Goal: Task Accomplishment & Management: Use online tool/utility

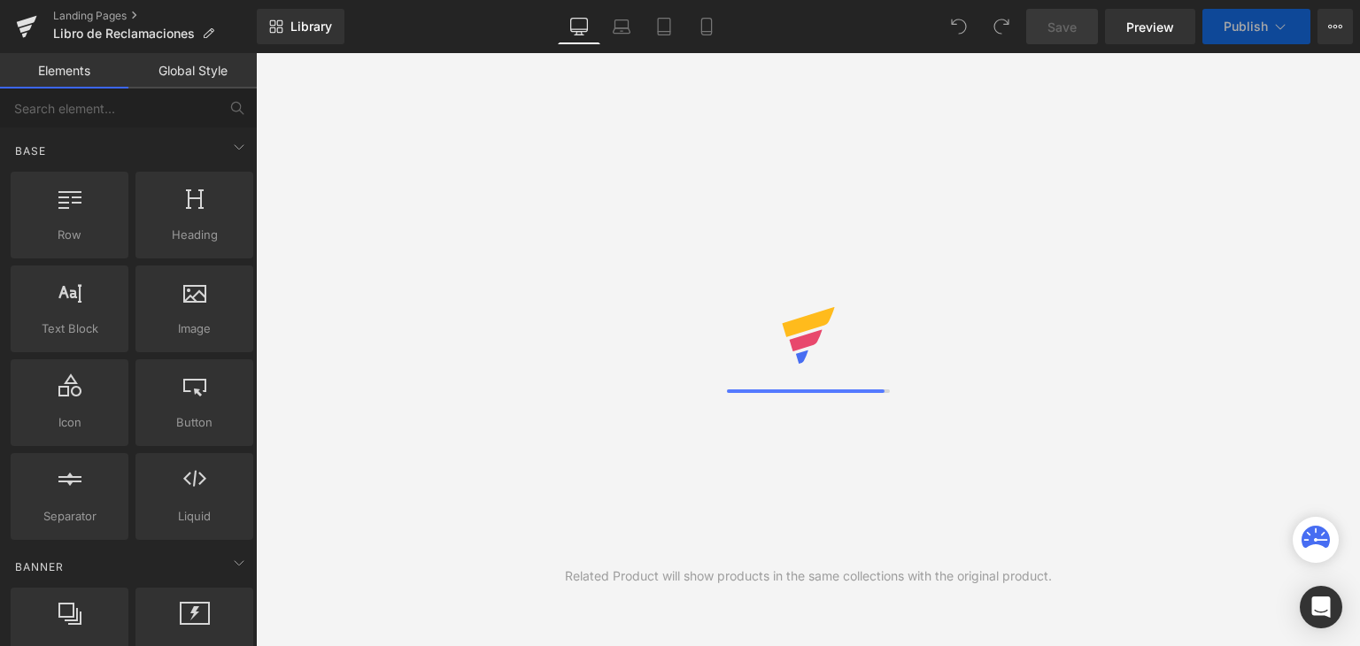
scroll to position [102, 1076]
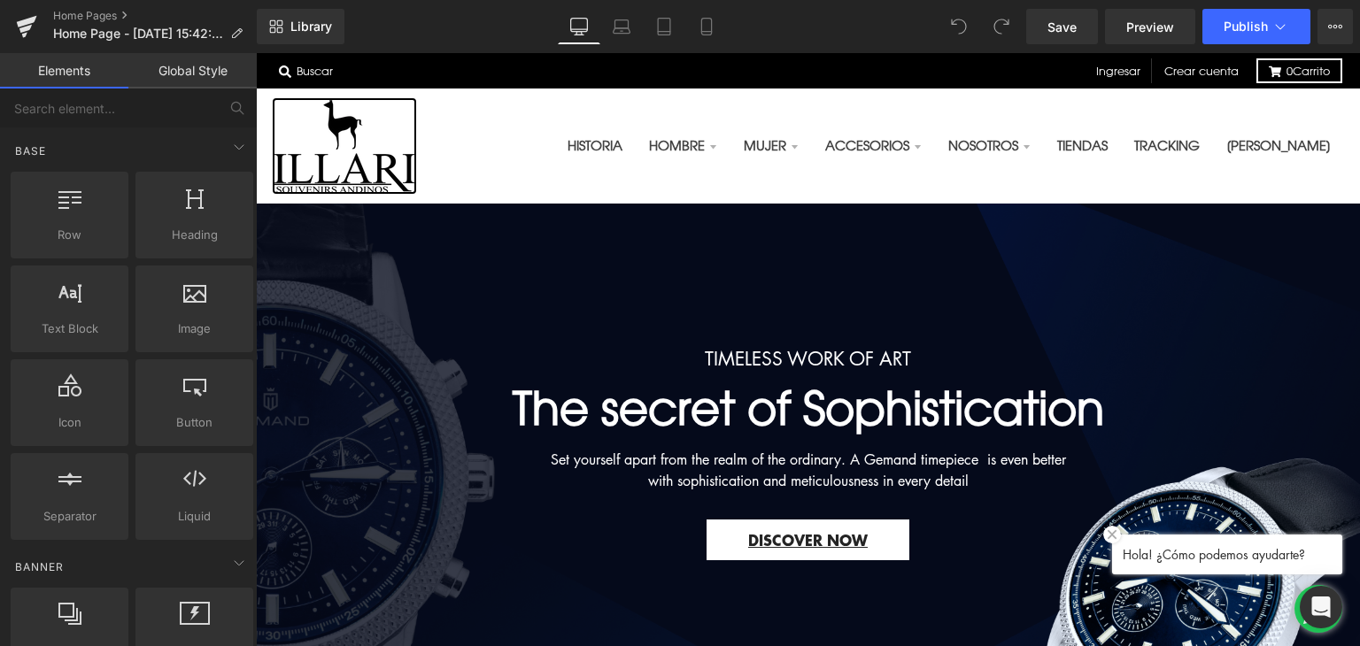
click at [336, 173] on img at bounding box center [345, 146] width 142 height 94
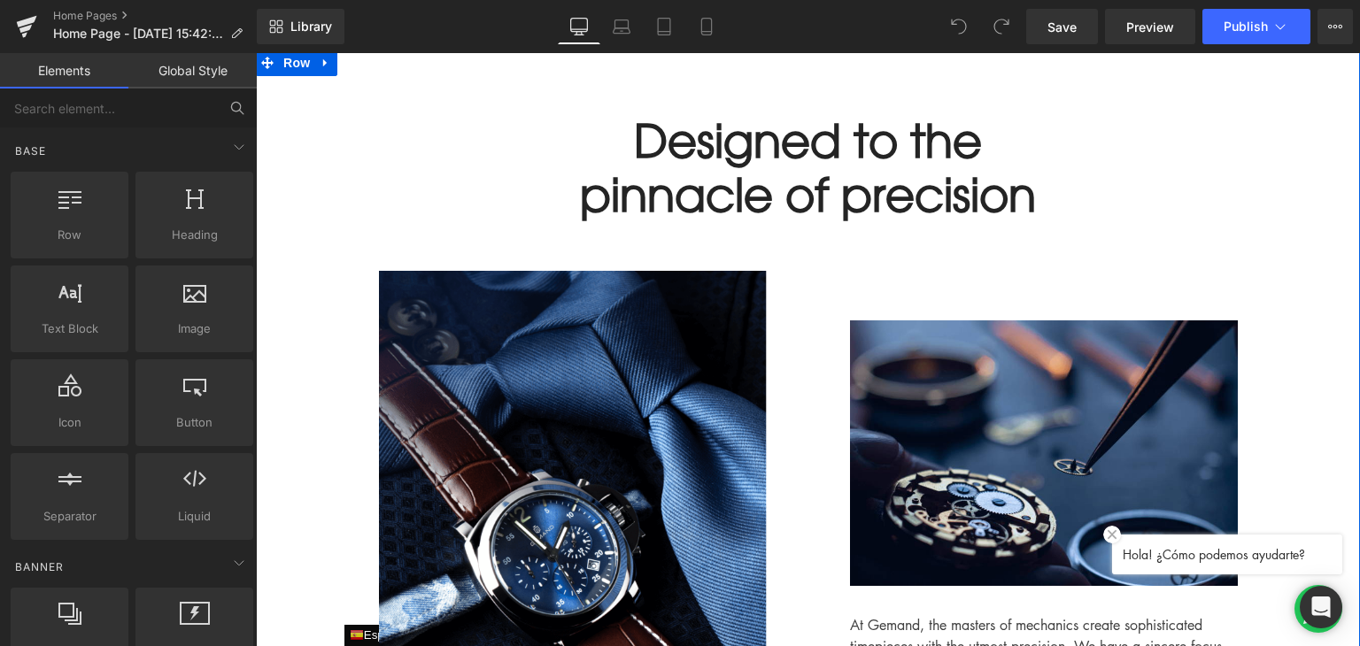
scroll to position [708, 0]
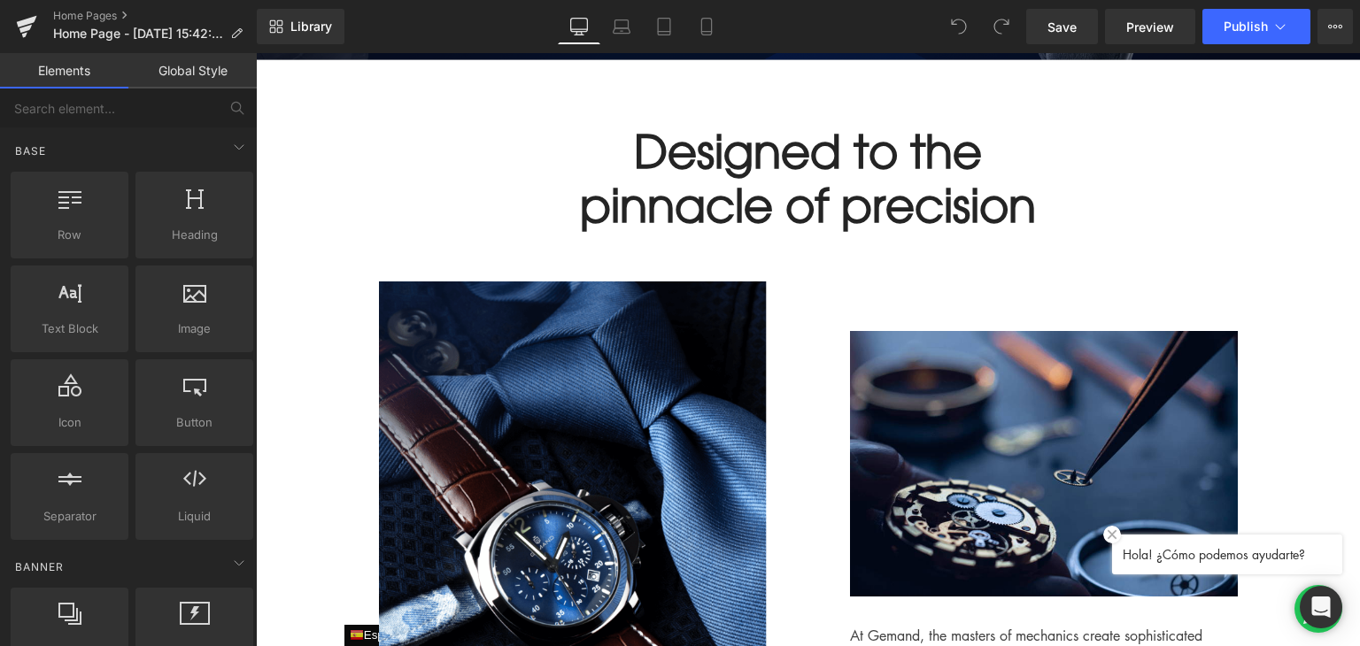
click at [222, 72] on link "Global Style" at bounding box center [192, 70] width 128 height 35
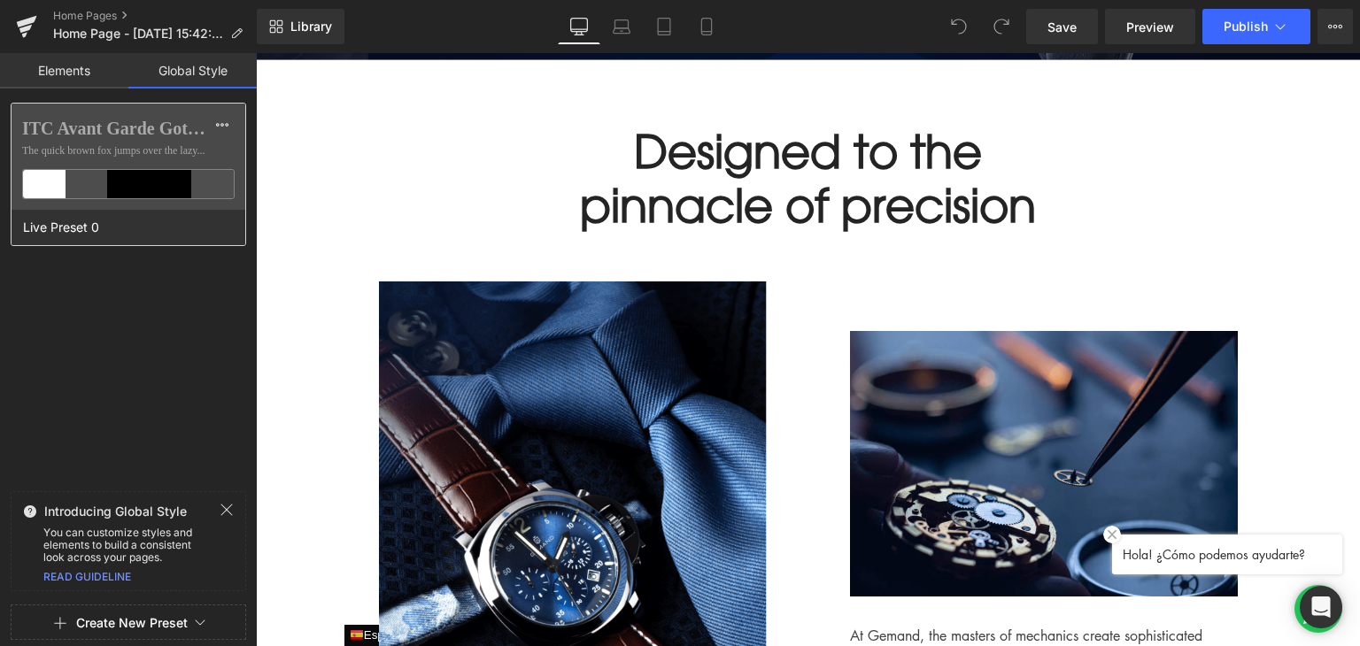
click at [155, 188] on div at bounding box center [171, 184] width 42 height 28
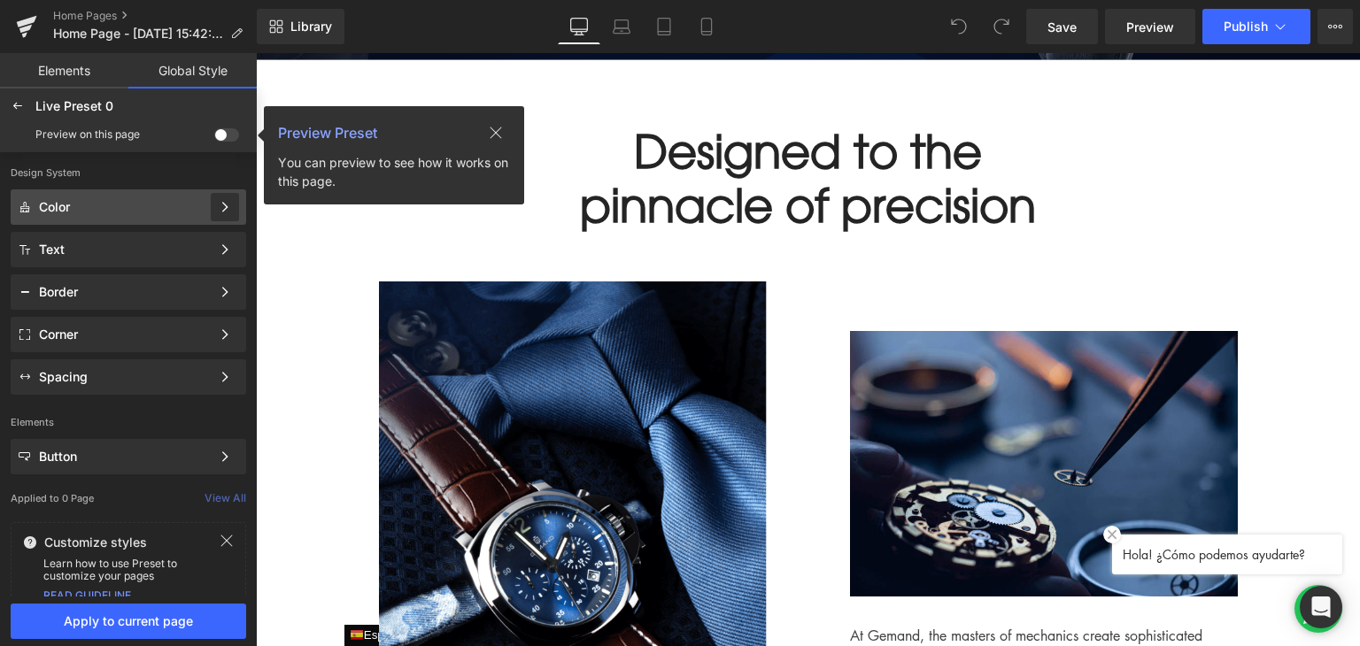
click at [220, 207] on icon at bounding box center [225, 207] width 12 height 12
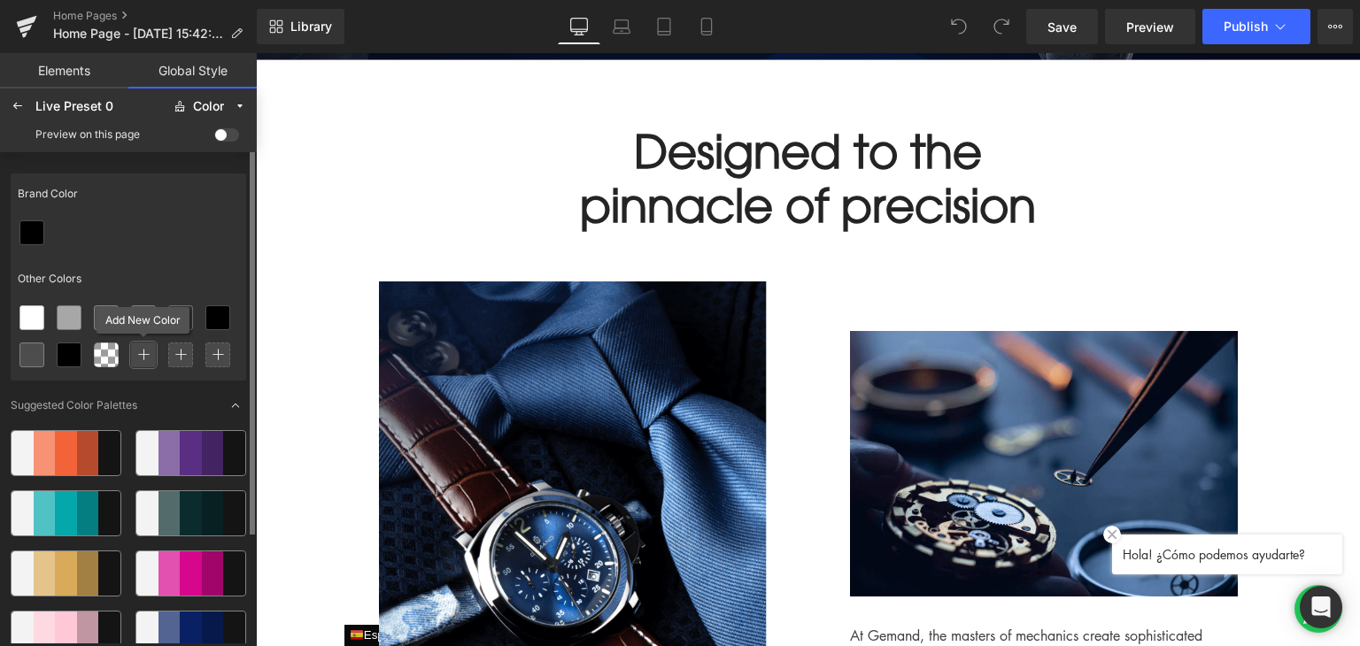
click at [149, 359] on icon at bounding box center [143, 355] width 12 height 12
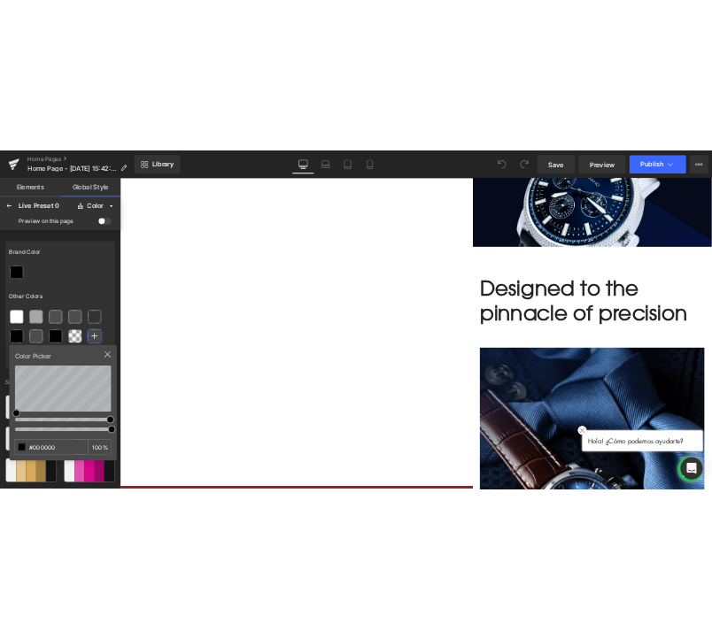
scroll to position [14, 14]
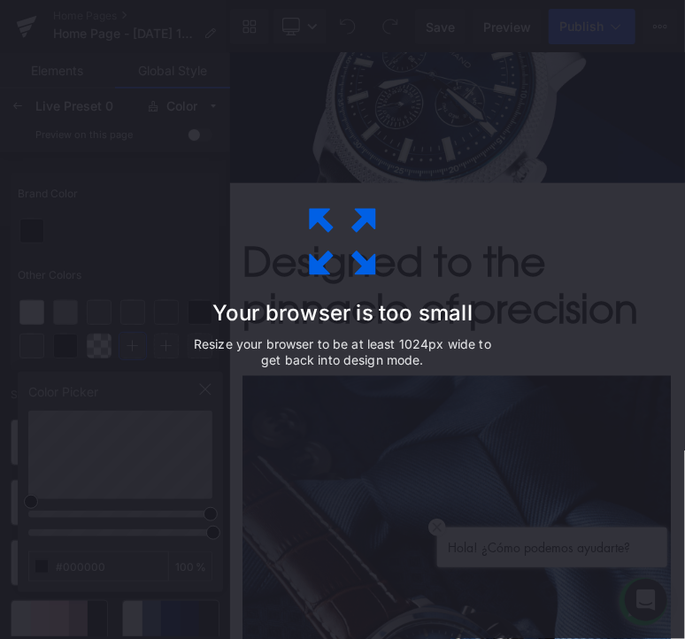
click at [192, 277] on div "Your browser is too small Resize your browser to be at least 1024px wide to get…" at bounding box center [342, 320] width 398 height 354
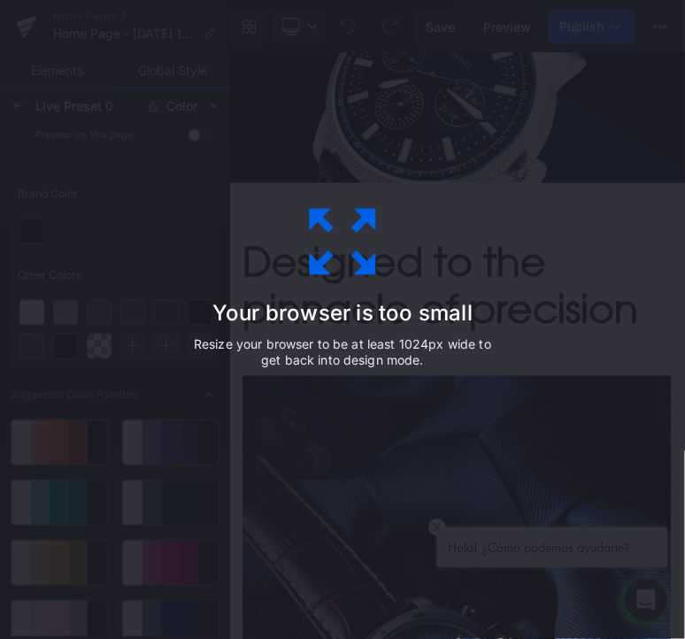
click at [132, 332] on div "Your browser is too small Resize your browser to be at least 1024px wide to get…" at bounding box center [342, 319] width 685 height 639
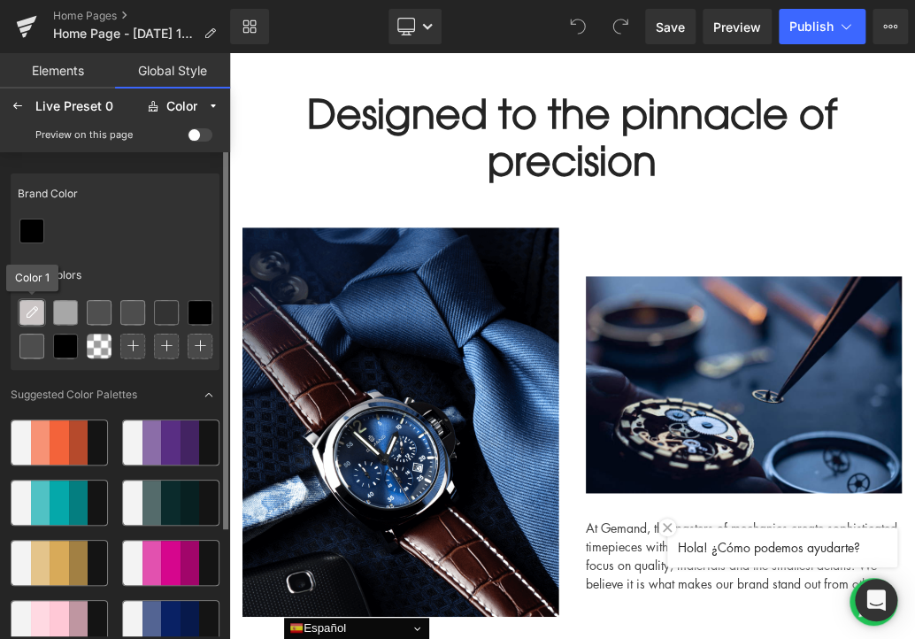
click at [27, 319] on icon at bounding box center [32, 312] width 14 height 14
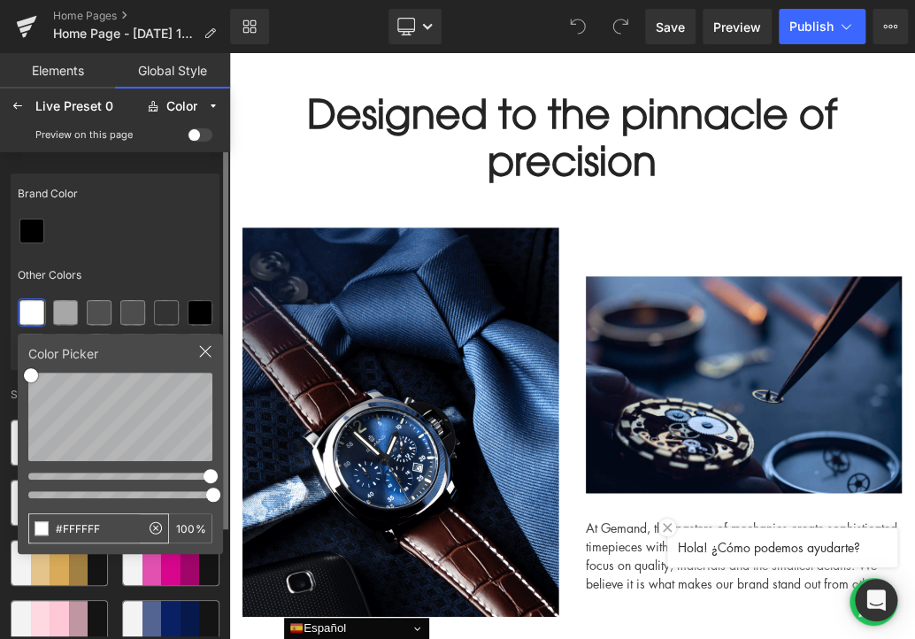
click at [103, 525] on input "#FFFFFF" at bounding box center [84, 528] width 111 height 28
drag, startPoint x: 113, startPoint y: 532, endPoint x: 38, endPoint y: 527, distance: 75.4
click at [38, 527] on div "#f0ede8 100 %" at bounding box center [120, 528] width 184 height 30
type input "f0ede8"
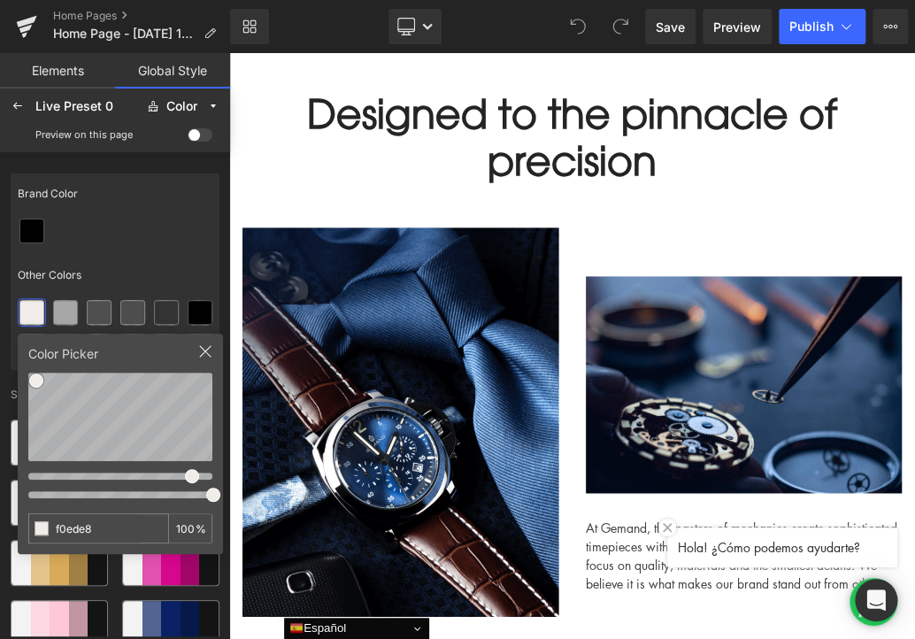
click at [140, 274] on div "Other Colors" at bounding box center [115, 275] width 209 height 41
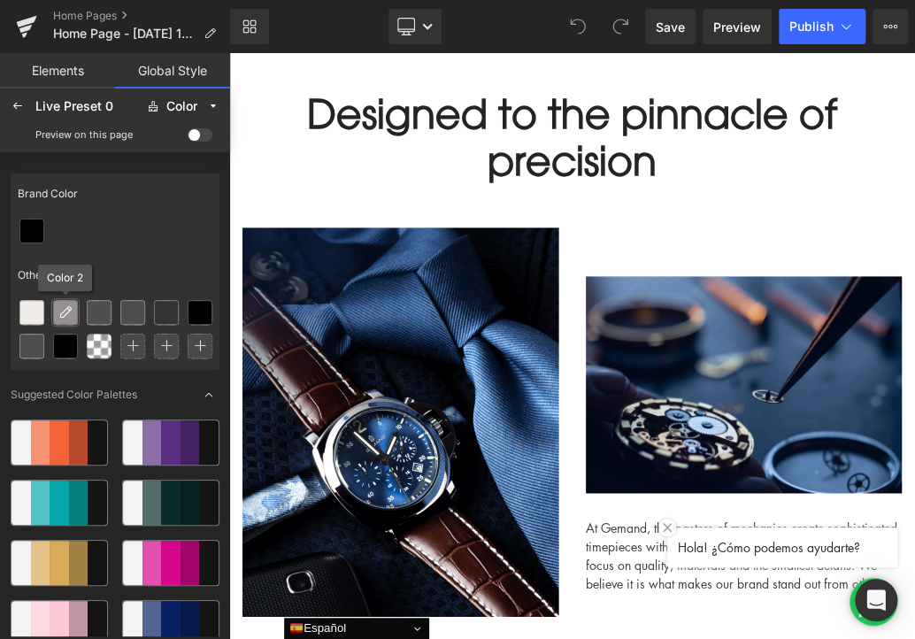
click at [62, 312] on icon at bounding box center [65, 312] width 14 height 14
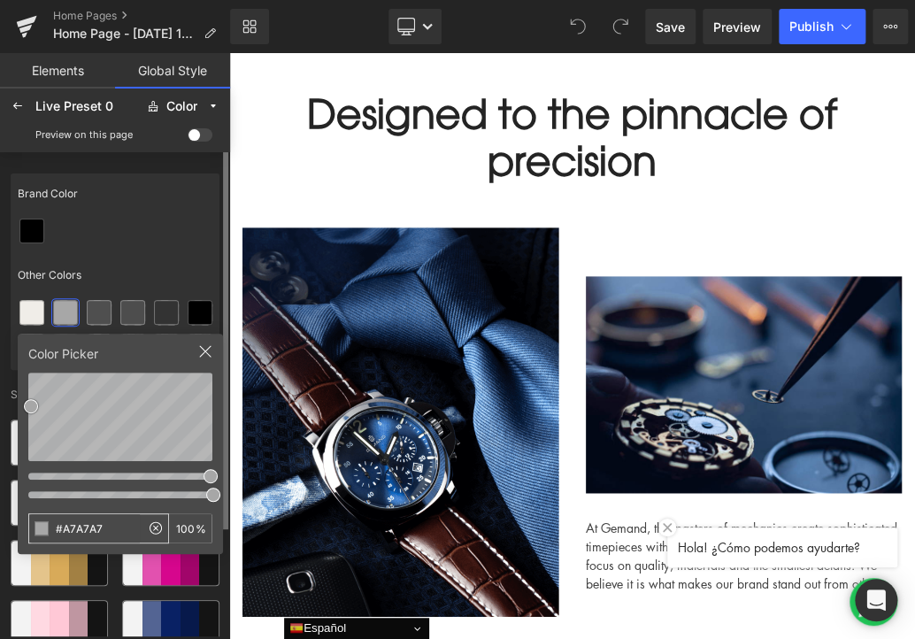
drag, startPoint x: 115, startPoint y: 534, endPoint x: 60, endPoint y: 533, distance: 54.9
click at [60, 533] on input "#A7A7A7" at bounding box center [84, 528] width 111 height 28
type input "#232323"
click at [125, 245] on div at bounding box center [115, 231] width 209 height 34
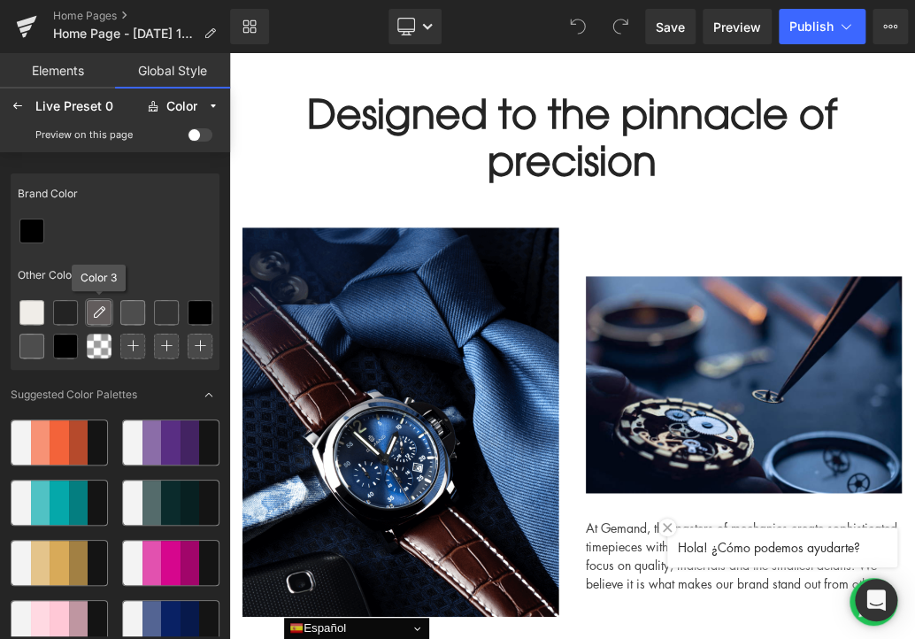
drag, startPoint x: 101, startPoint y: 324, endPoint x: 99, endPoint y: 312, distance: 12.5
click at [99, 312] on icon at bounding box center [99, 312] width 14 height 14
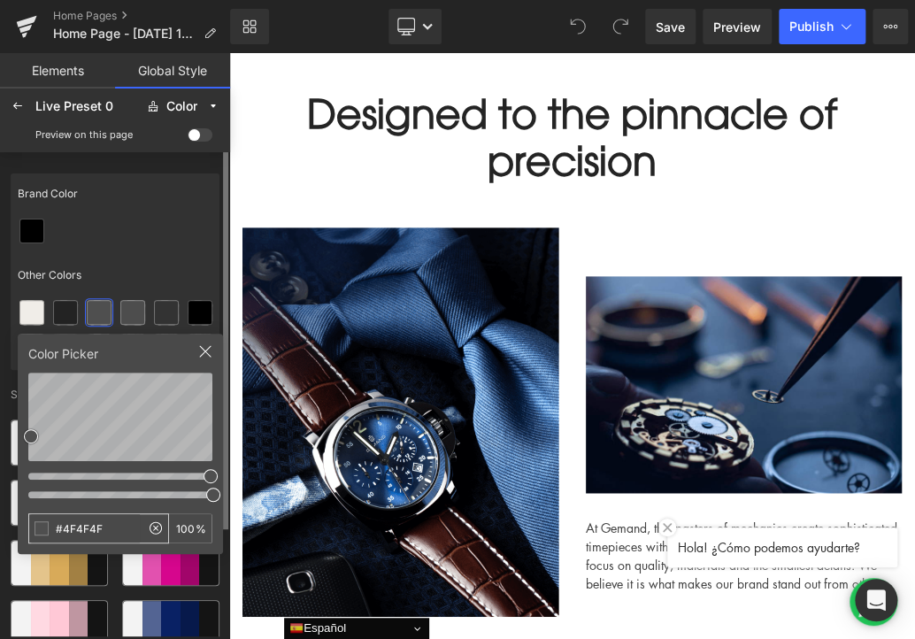
drag, startPoint x: 120, startPoint y: 524, endPoint x: 64, endPoint y: 521, distance: 56.8
click at [64, 521] on input "#4F4F4F" at bounding box center [84, 528] width 111 height 28
type input "#4d403a"
click at [132, 266] on div "Other Colors" at bounding box center [115, 275] width 209 height 41
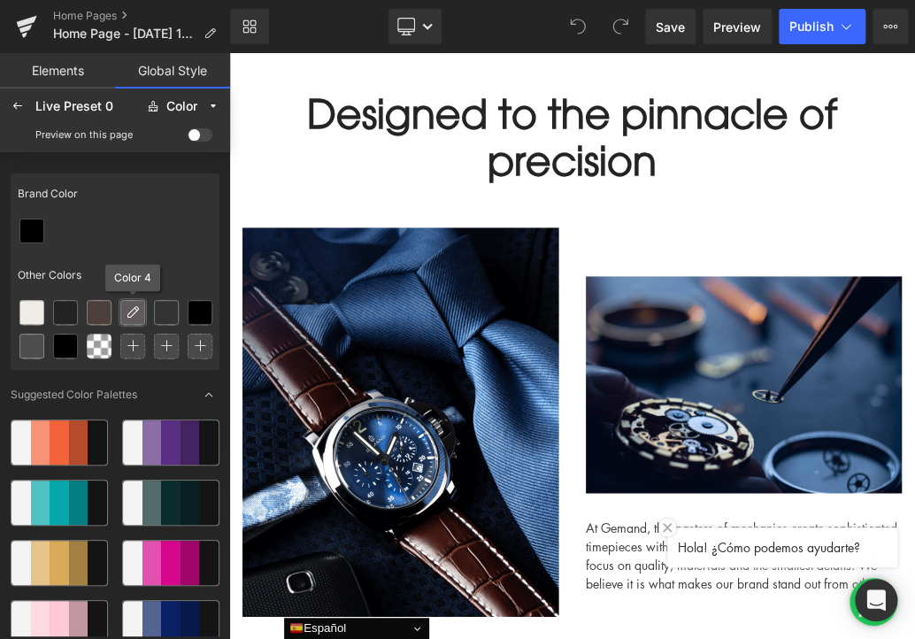
click at [138, 306] on icon at bounding box center [133, 312] width 14 height 14
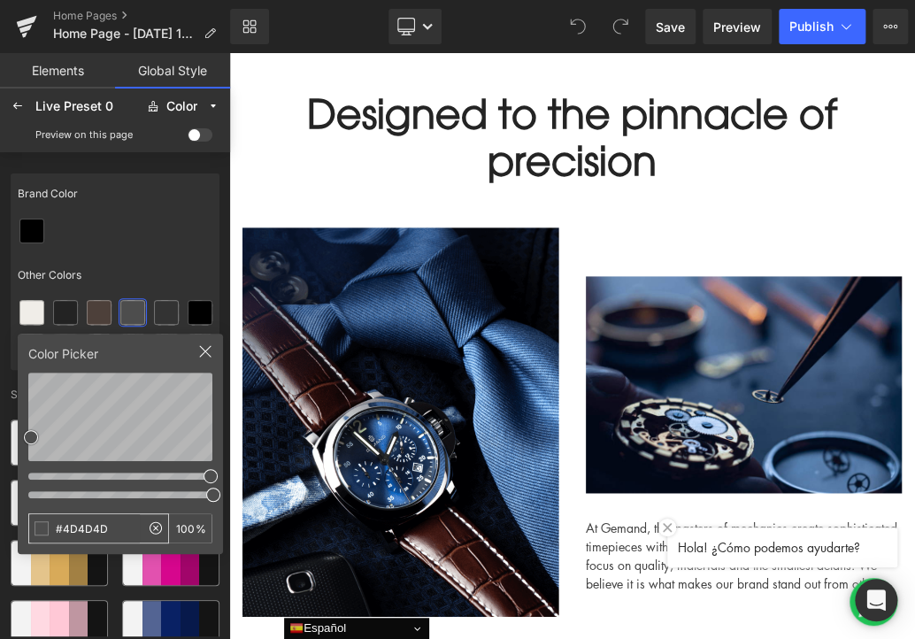
click at [80, 534] on input "#4D4D4D" at bounding box center [84, 528] width 111 height 28
type input "#253d2f"
click at [191, 243] on div at bounding box center [115, 231] width 209 height 34
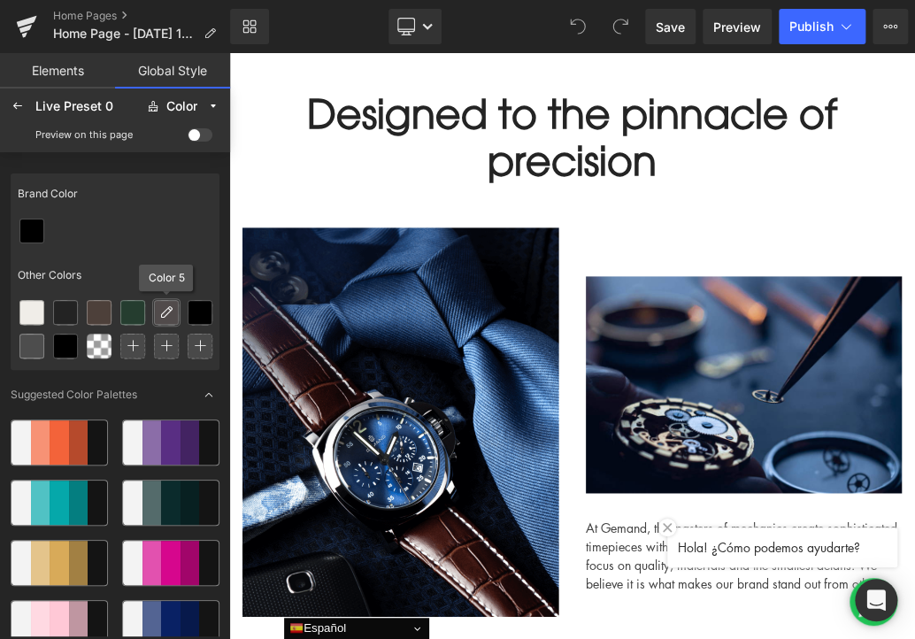
click at [156, 309] on div at bounding box center [166, 312] width 23 height 23
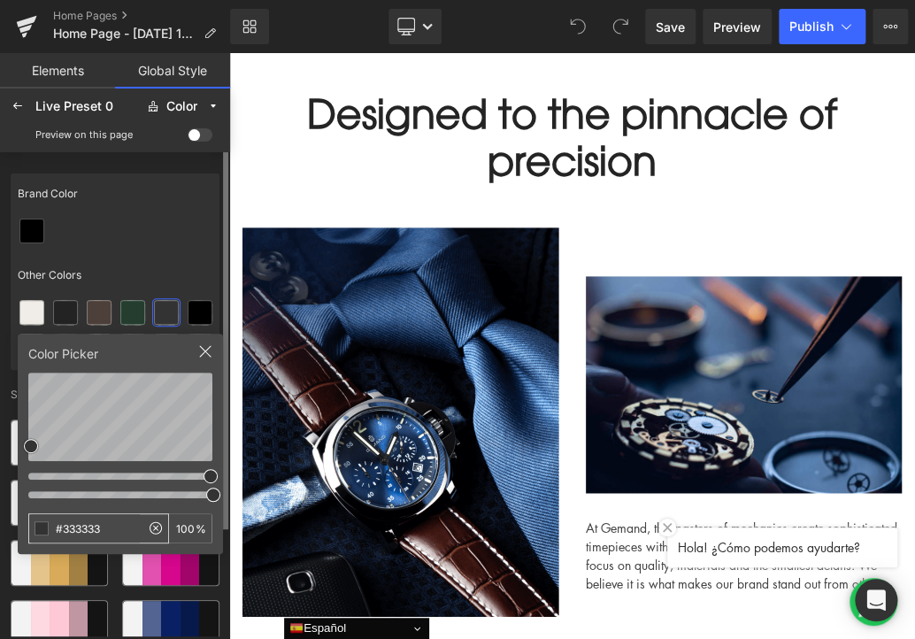
click at [68, 526] on input "#333333" at bounding box center [84, 528] width 111 height 28
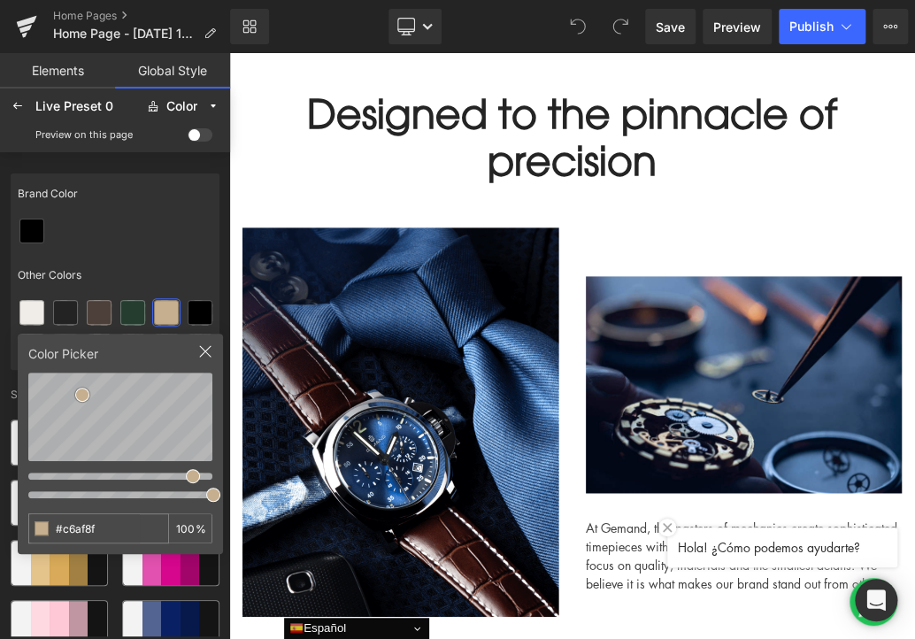
type input "#c6af8f"
click at [117, 274] on div "Other Colors" at bounding box center [115, 275] width 209 height 41
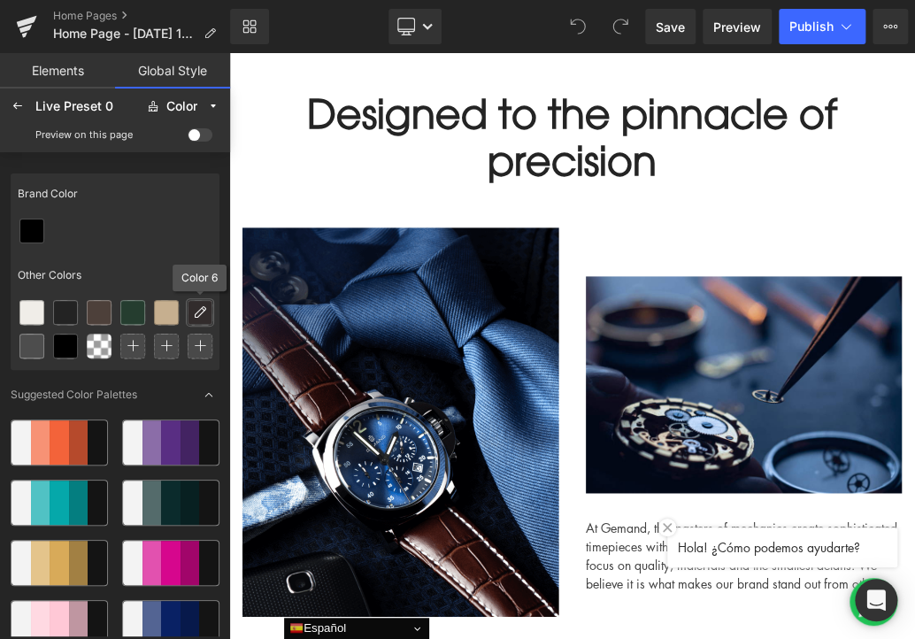
click at [197, 313] on icon at bounding box center [200, 312] width 14 height 14
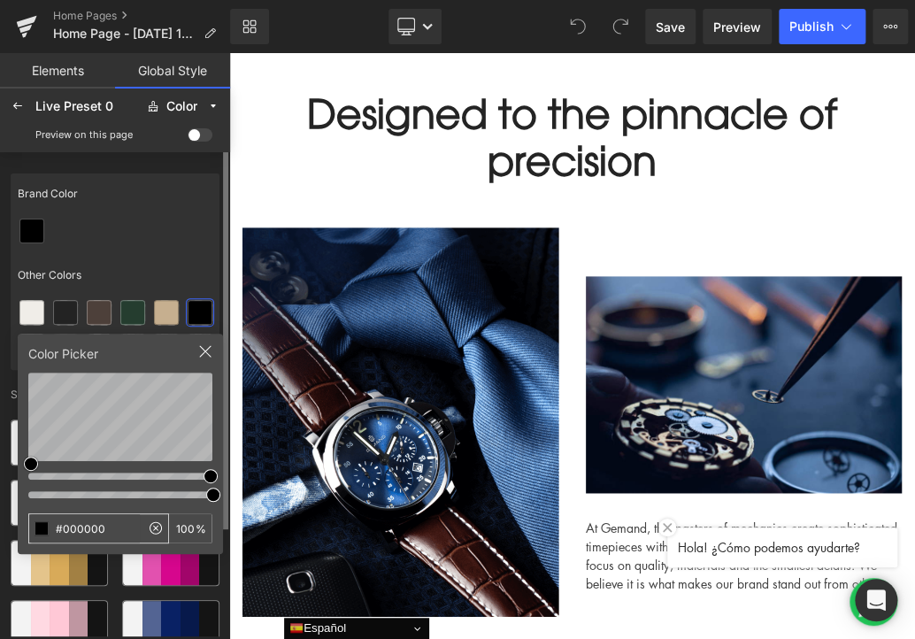
click at [74, 526] on input "#000000" at bounding box center [84, 528] width 111 height 28
type input "#a3968c"
click at [155, 240] on div at bounding box center [115, 231] width 209 height 34
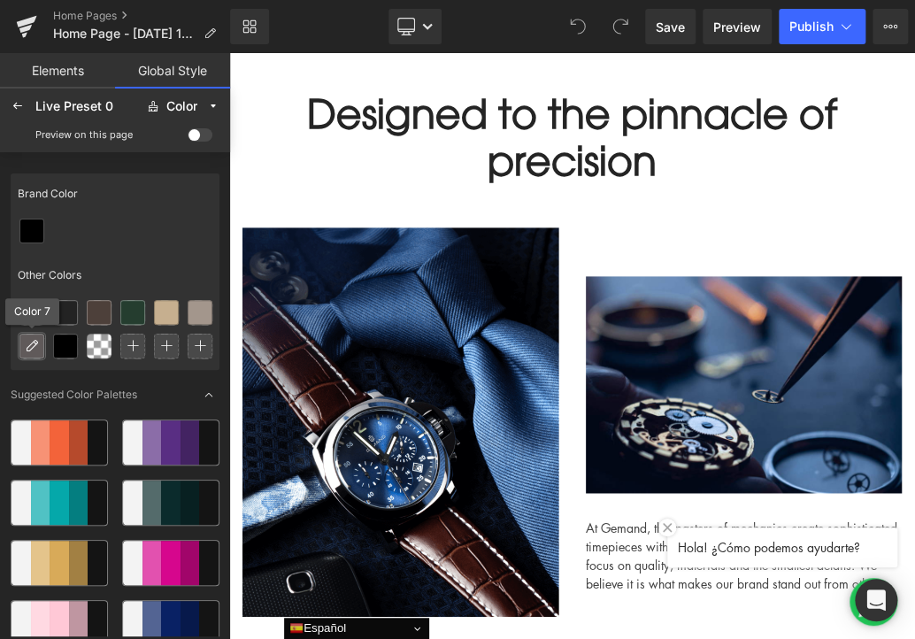
click at [26, 348] on icon at bounding box center [32, 346] width 14 height 14
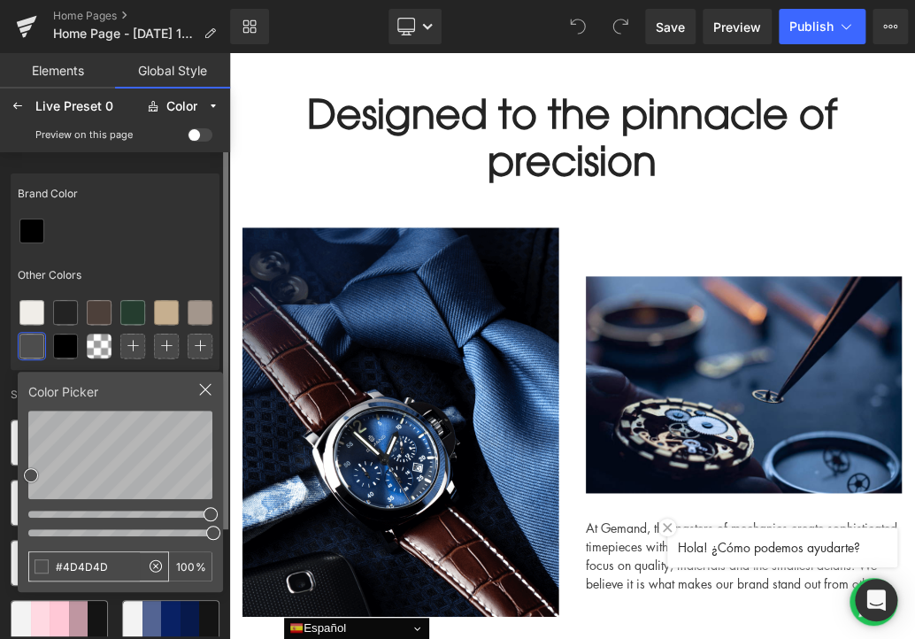
click at [102, 578] on input "#4D4D4D" at bounding box center [84, 566] width 111 height 28
click at [102, 576] on input "#4D4D4D" at bounding box center [84, 566] width 111 height 28
type input "#535b51"
click at [177, 289] on div "Other Colors" at bounding box center [115, 275] width 209 height 41
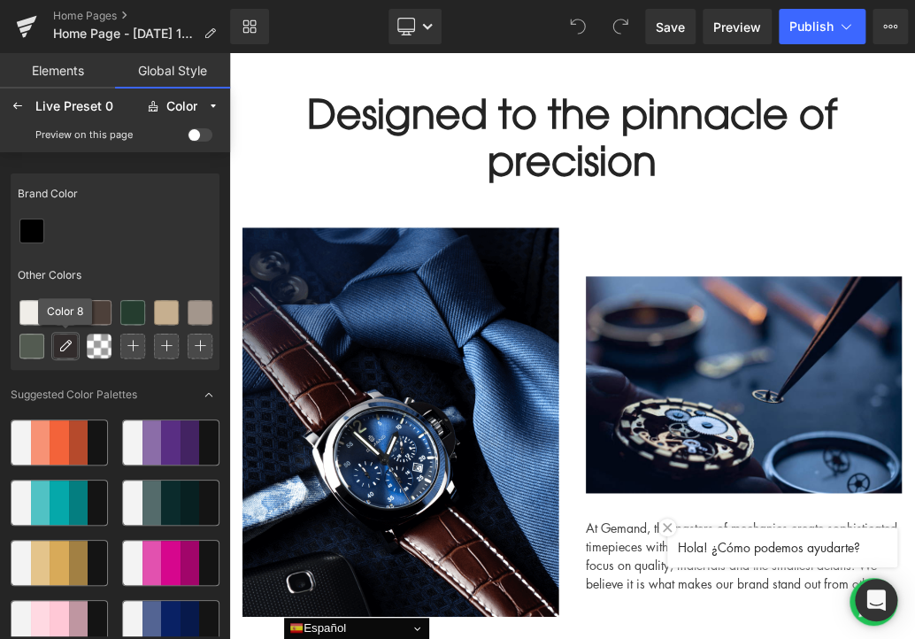
click at [68, 344] on icon at bounding box center [65, 346] width 14 height 14
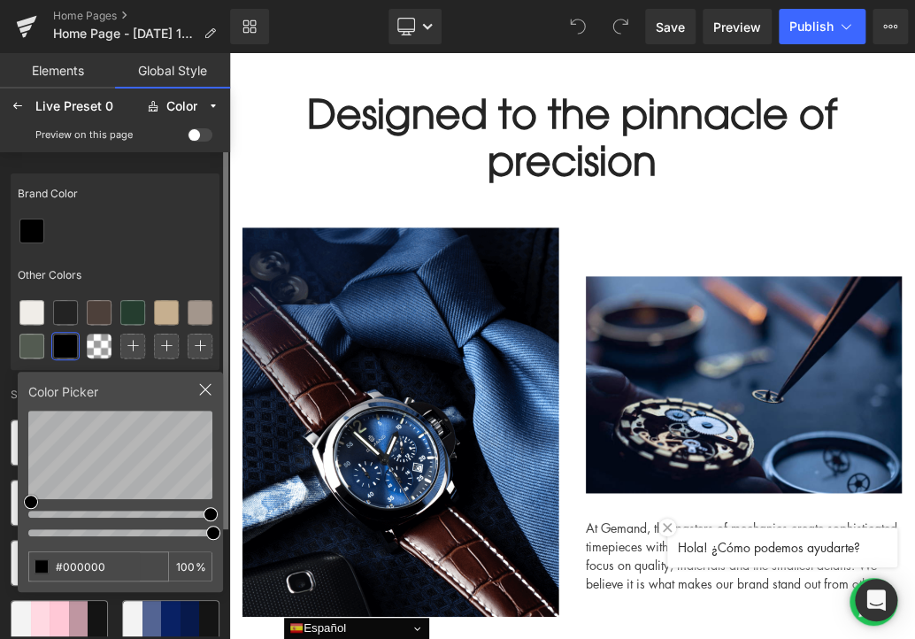
click at [197, 387] on div "Color Picker" at bounding box center [120, 396] width 184 height 28
click at [212, 392] on icon at bounding box center [205, 389] width 14 height 14
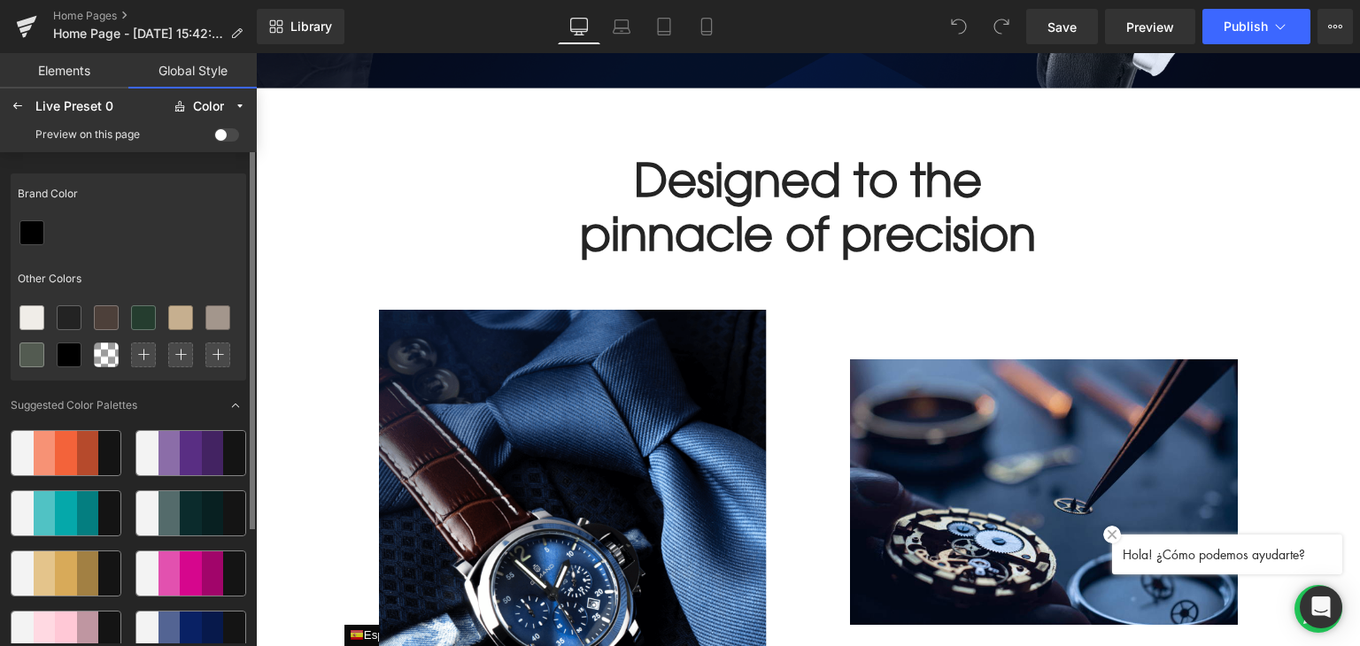
scroll to position [102, 1076]
click at [166, 266] on div "Other Colors" at bounding box center [128, 278] width 235 height 41
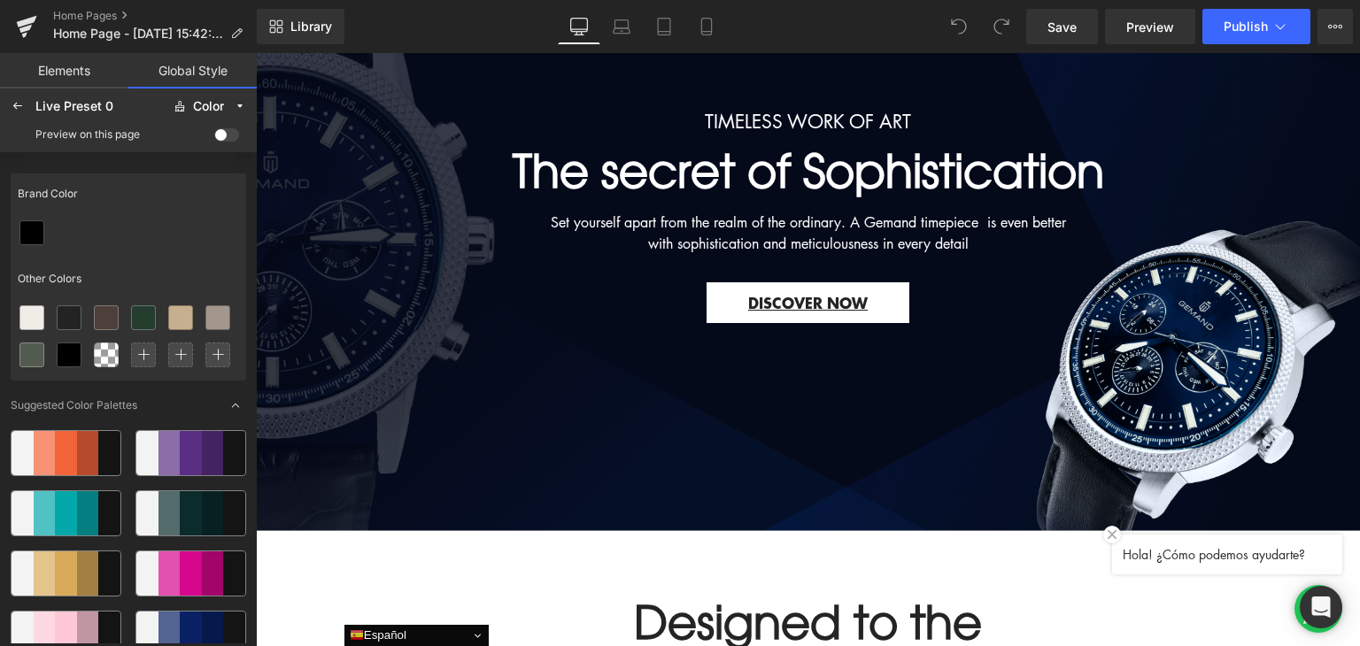
scroll to position [0, 0]
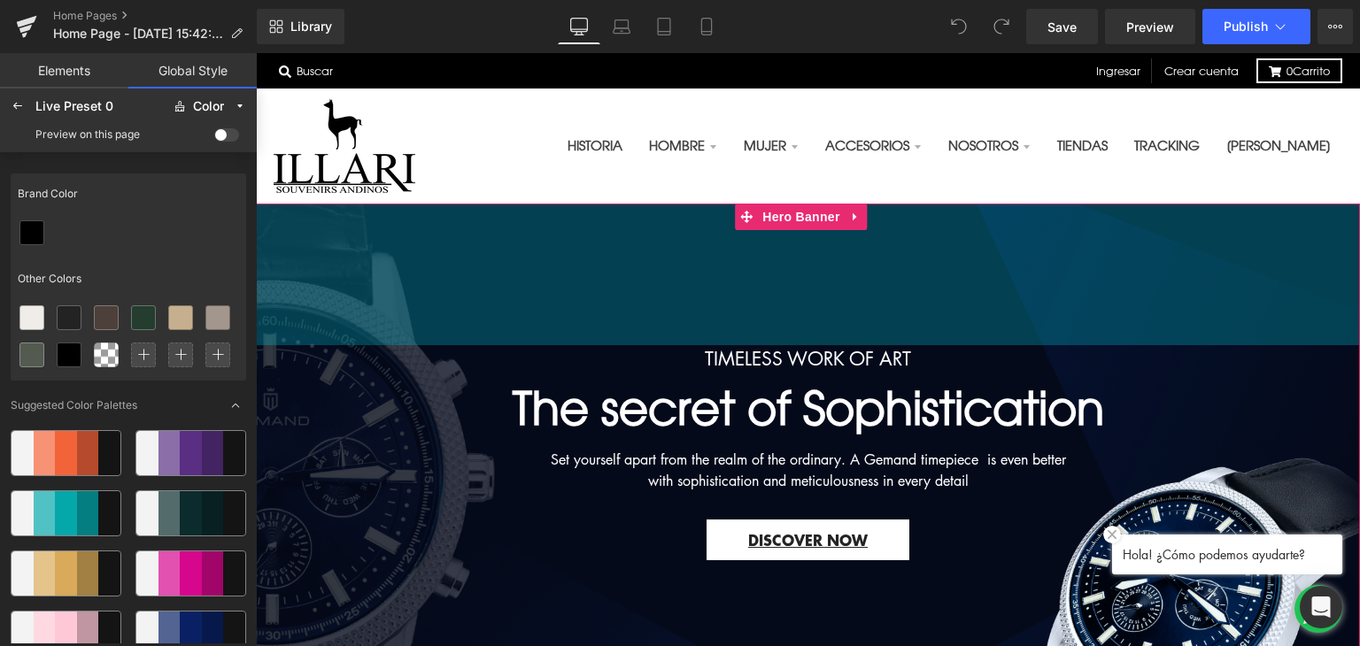
click at [436, 231] on div "TIMELESS WORK OF ART Text Block The secret of Sophistication Heading Set yourse…" at bounding box center [808, 486] width 1104 height 565
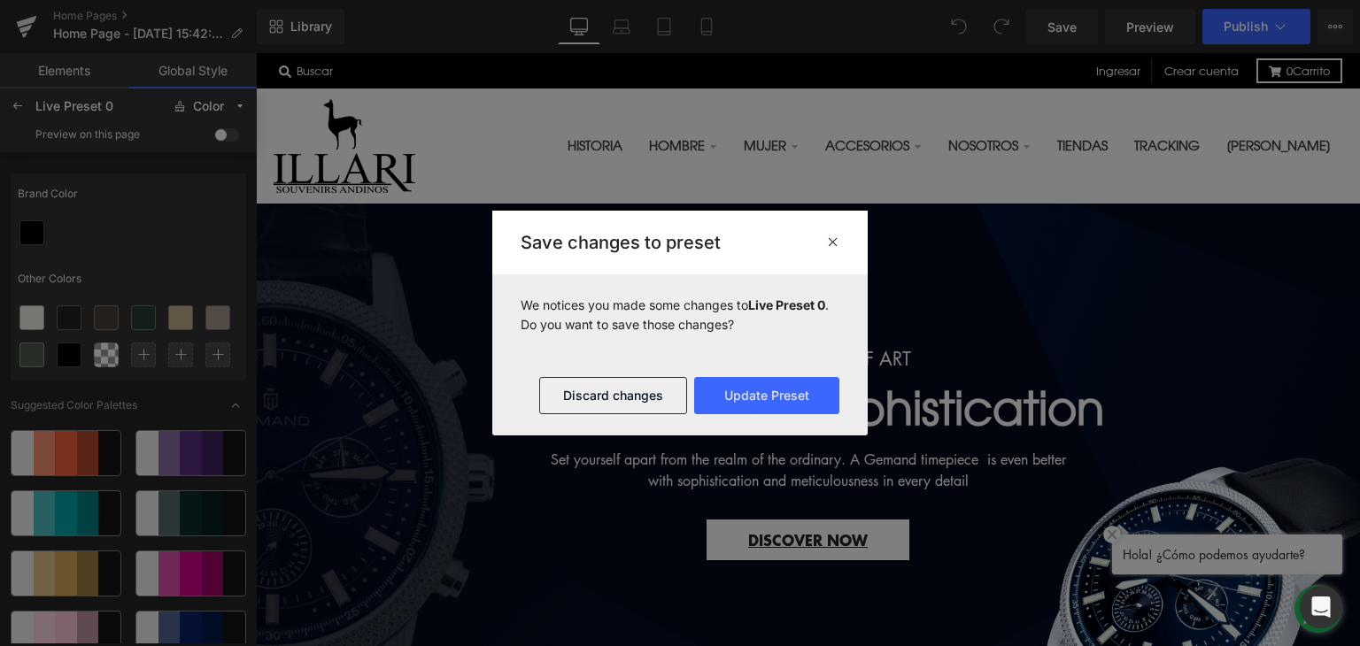
drag, startPoint x: 829, startPoint y: 240, endPoint x: 572, endPoint y: 189, distance: 262.7
click at [829, 240] on icon at bounding box center [832, 242] width 13 height 14
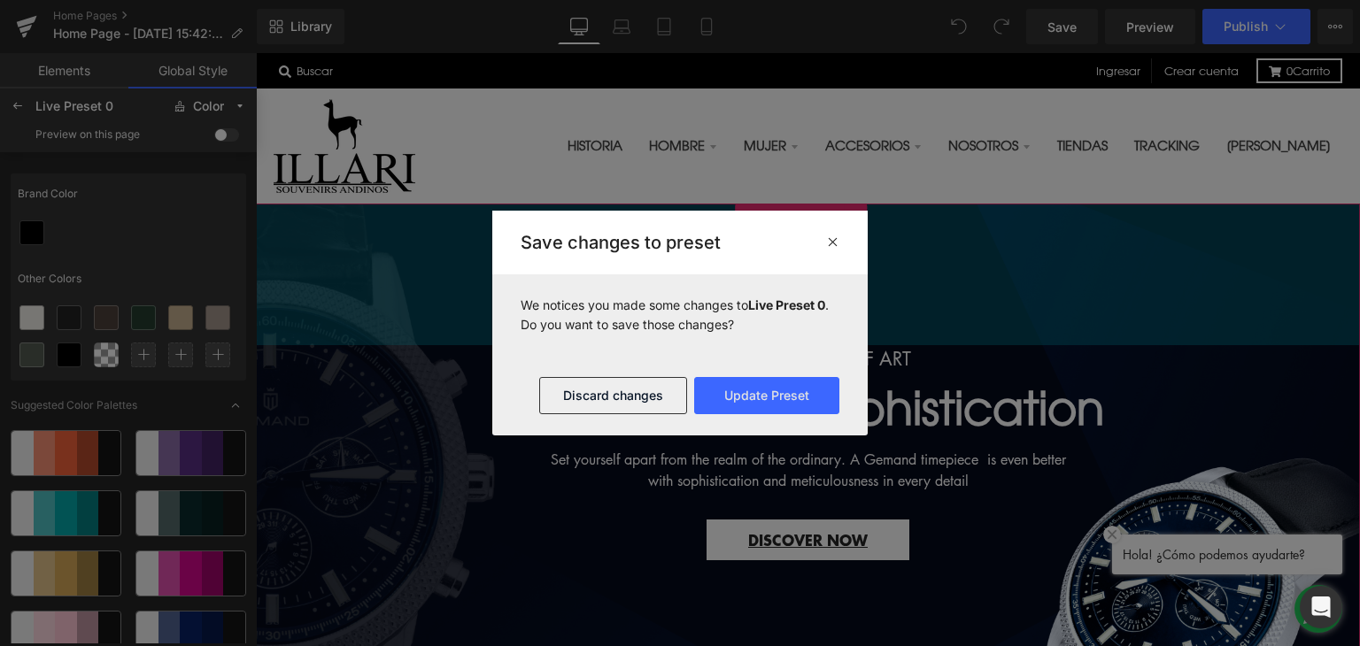
click at [529, 235] on div "160px" at bounding box center [808, 275] width 1104 height 142
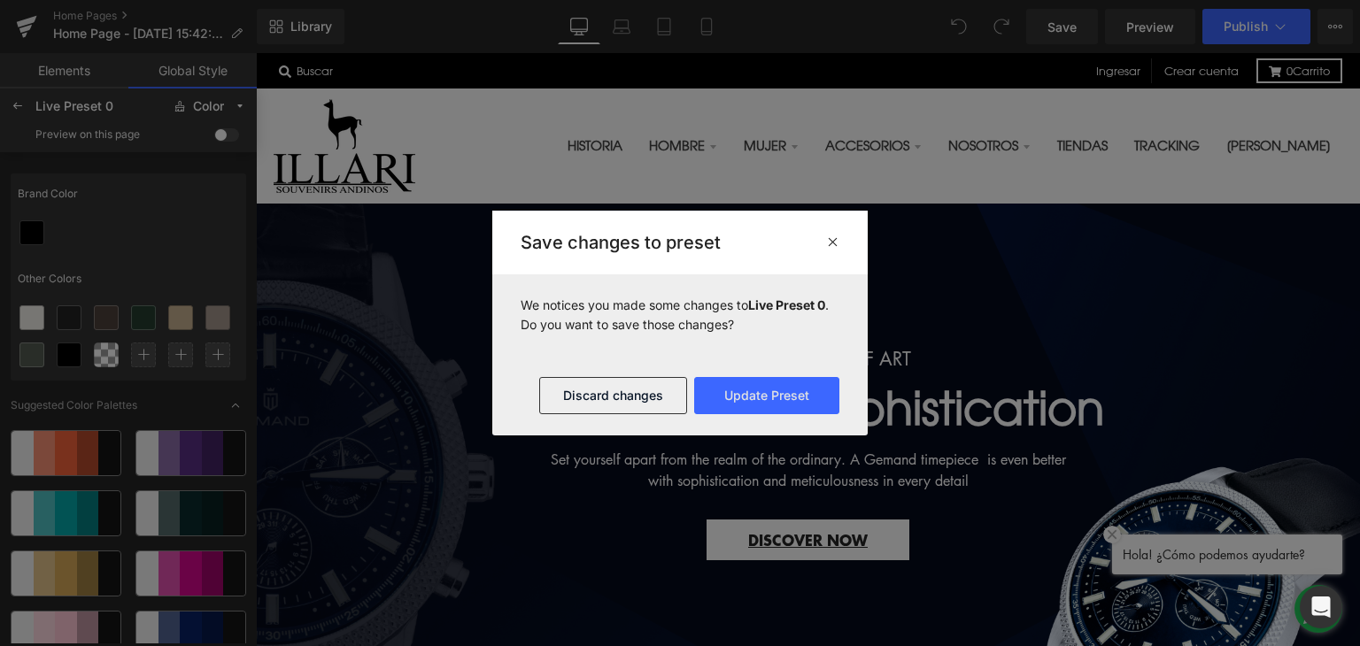
click at [835, 242] on icon at bounding box center [832, 242] width 13 height 14
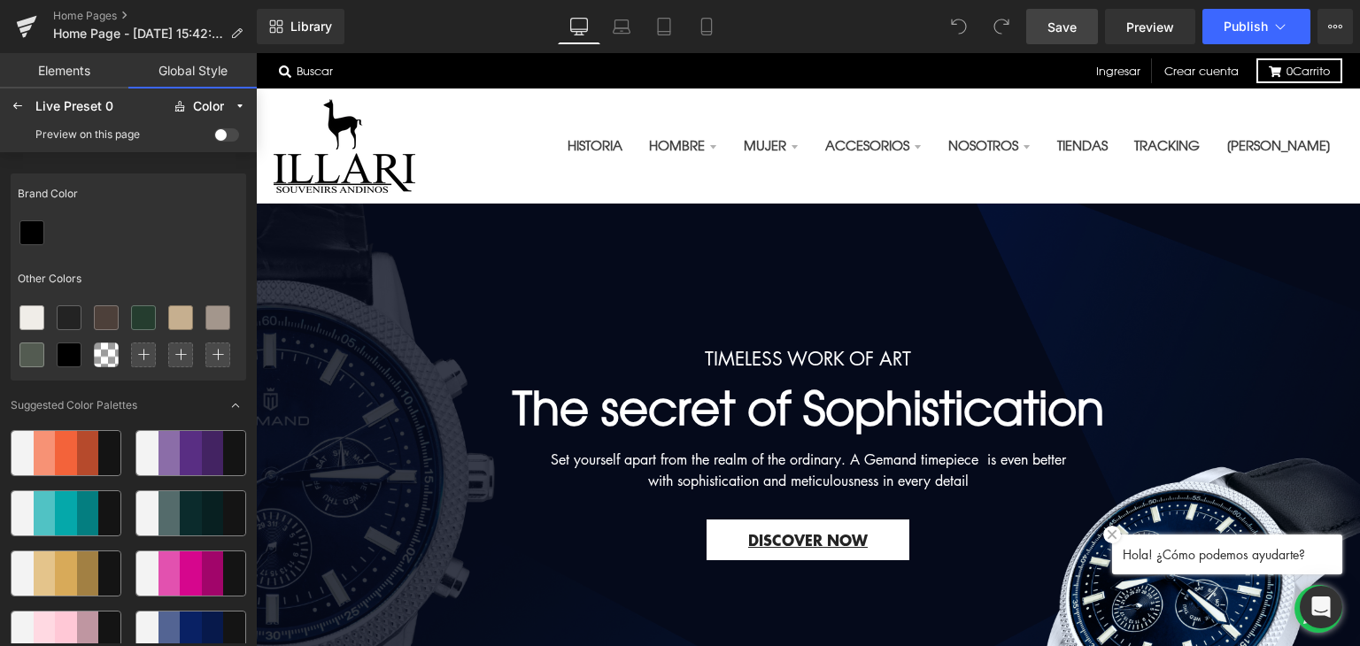
click at [1062, 22] on span "Save" at bounding box center [1061, 27] width 29 height 19
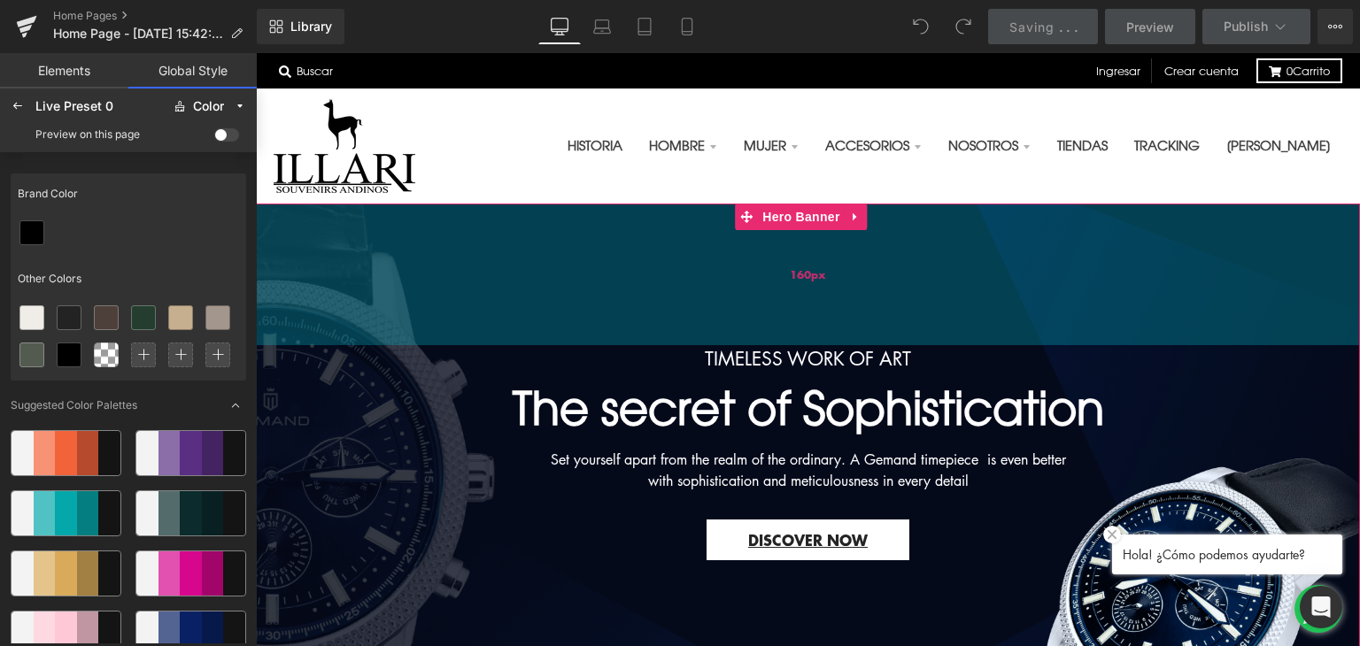
click at [393, 305] on div "160px" at bounding box center [808, 275] width 1104 height 142
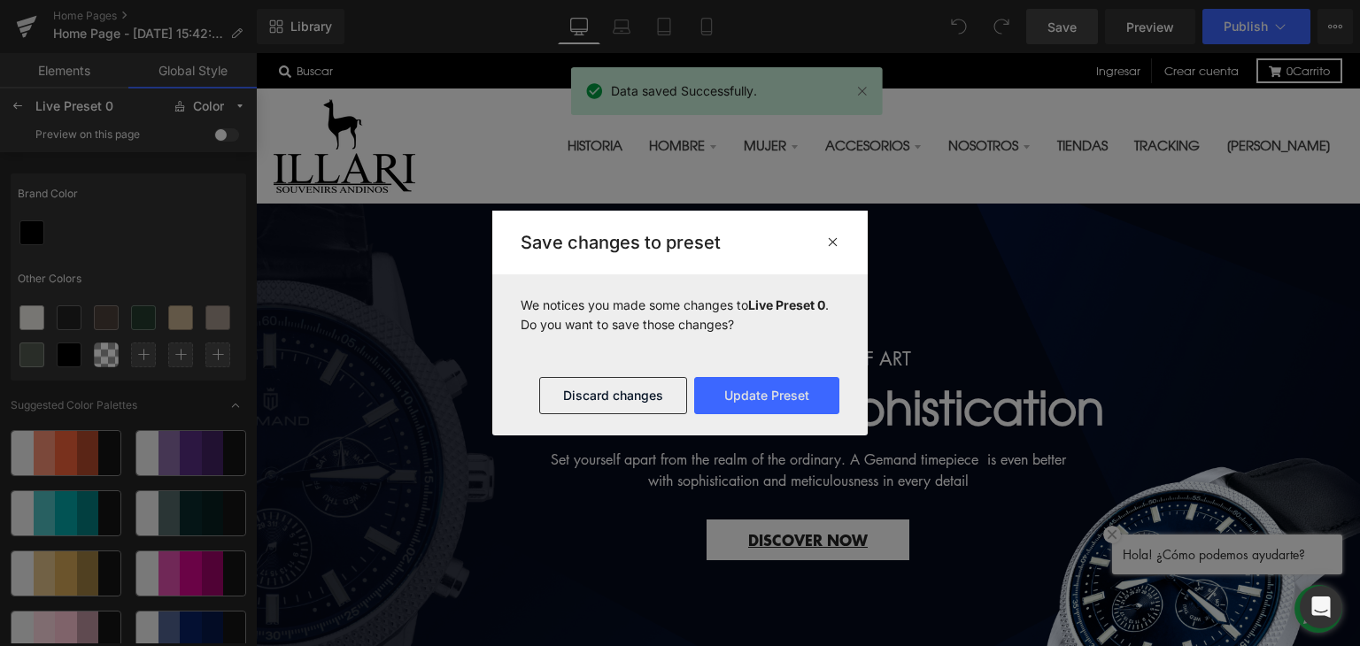
click at [138, 215] on div at bounding box center [680, 323] width 1360 height 646
click at [780, 392] on button "Update Preset" at bounding box center [766, 395] width 145 height 37
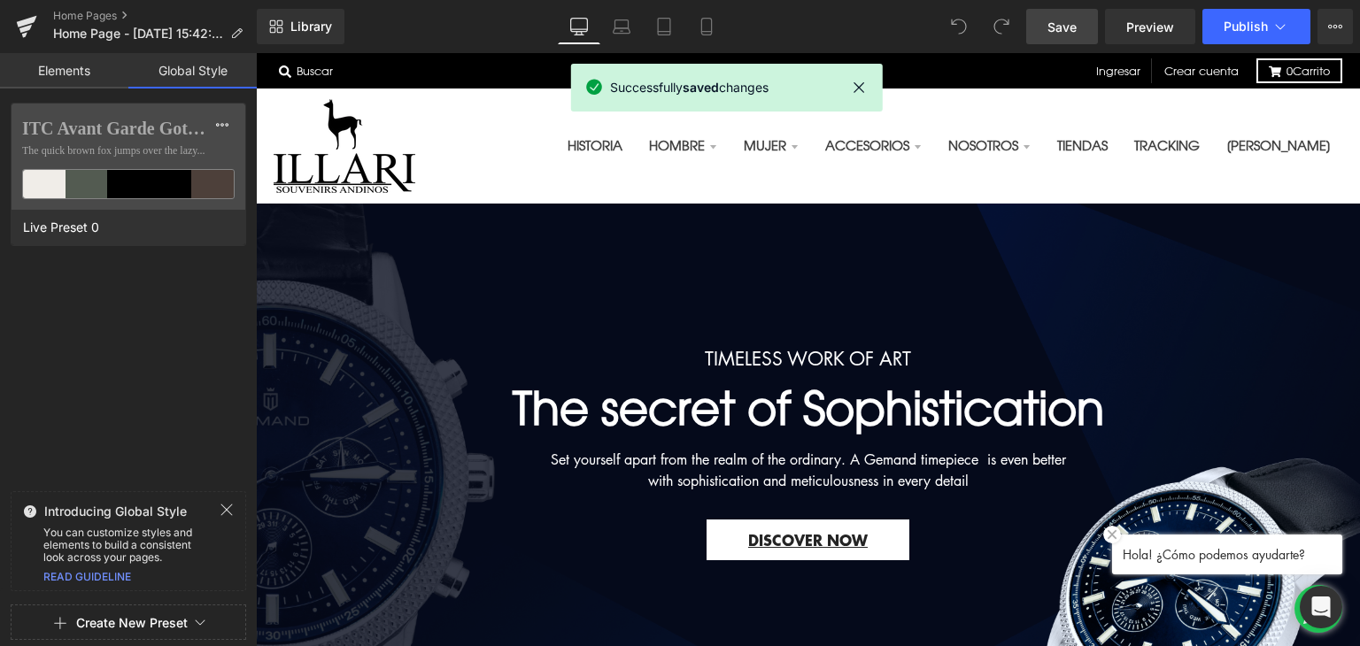
click at [63, 54] on link "Elements" at bounding box center [64, 70] width 128 height 35
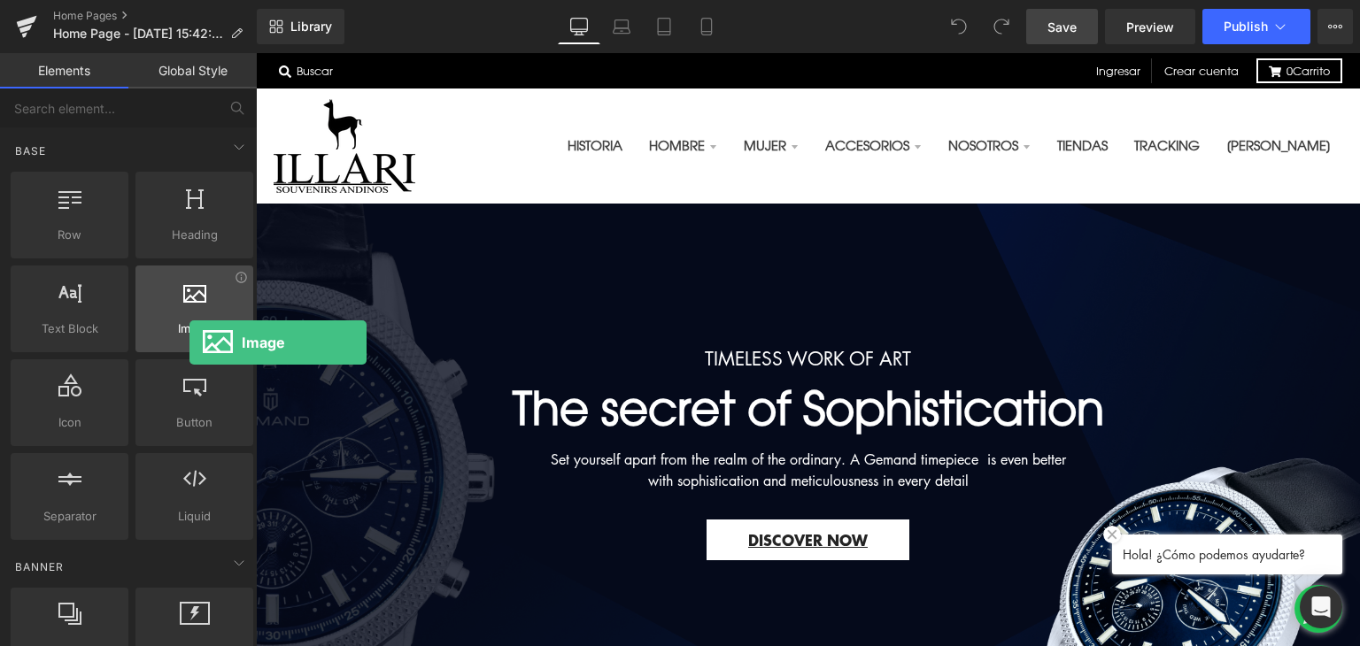
click at [189, 343] on div "Image images, photos, alts, uploads" at bounding box center [194, 309] width 118 height 87
click at [193, 342] on div "Image images, photos, alts, uploads" at bounding box center [194, 309] width 118 height 87
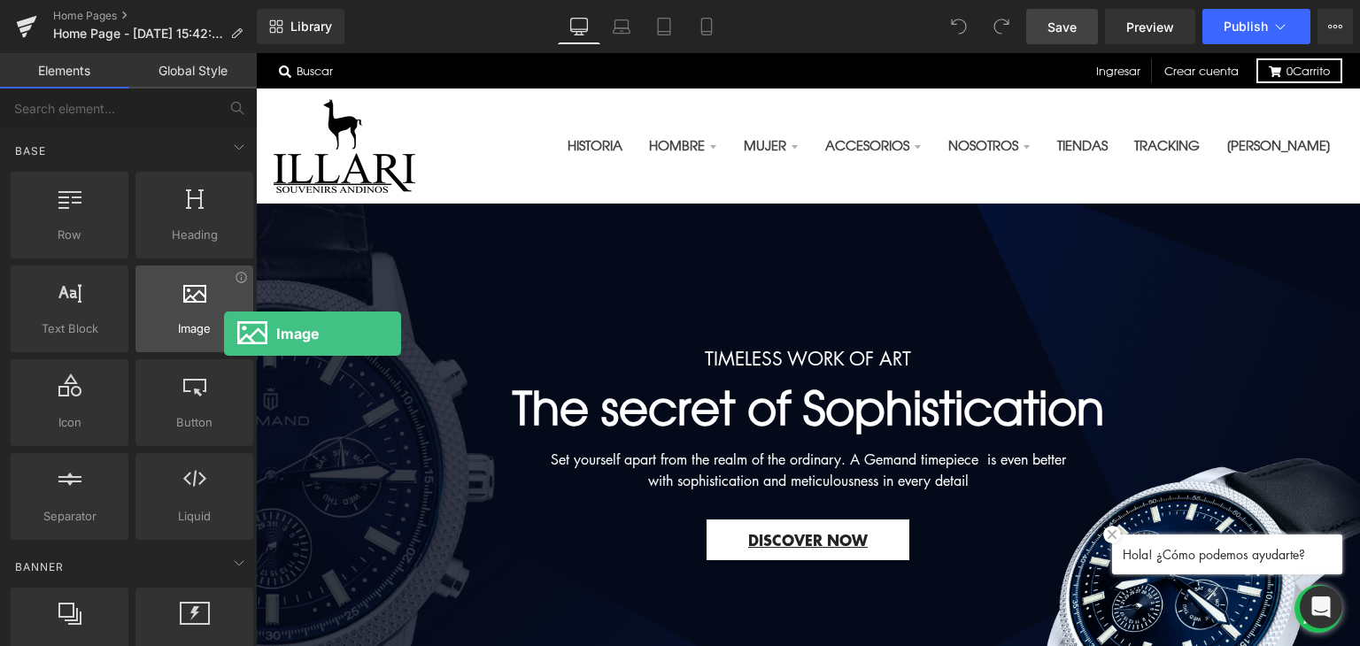
drag, startPoint x: 224, startPoint y: 334, endPoint x: 219, endPoint y: 297, distance: 36.7
click at [223, 332] on span "Image" at bounding box center [194, 329] width 107 height 19
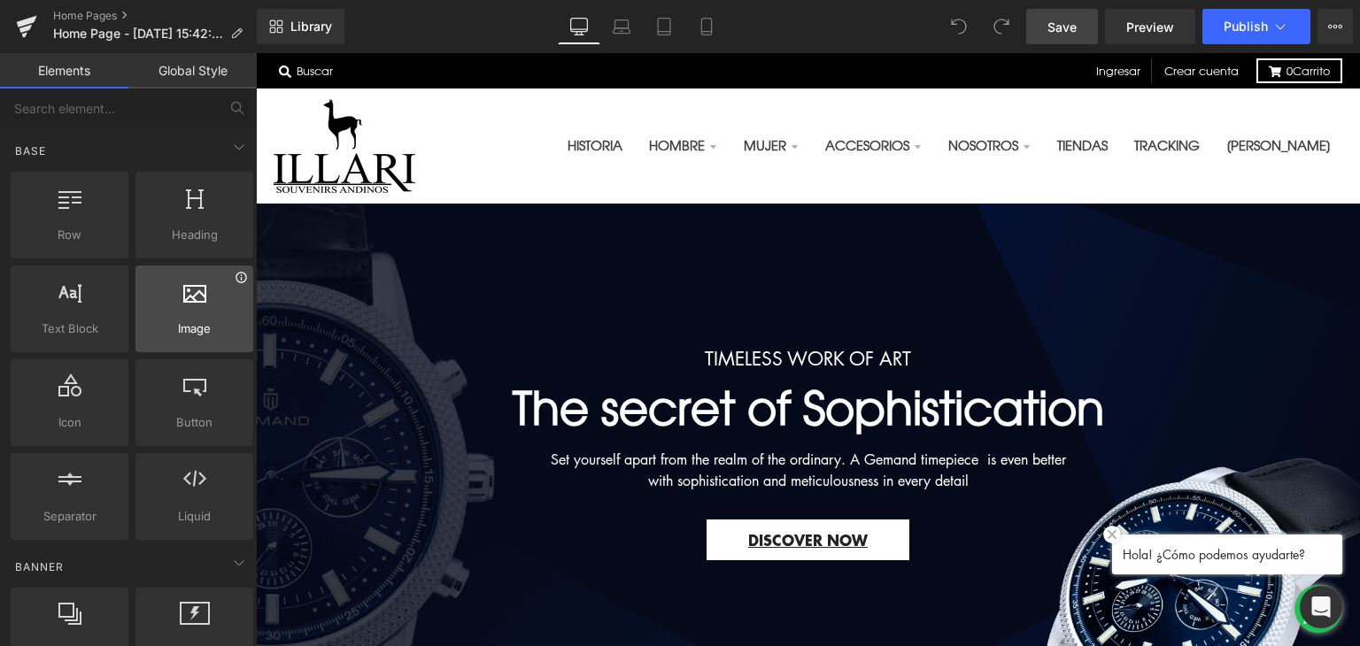
click at [235, 281] on icon at bounding box center [240, 277] width 11 height 11
click at [191, 317] on div at bounding box center [194, 300] width 107 height 40
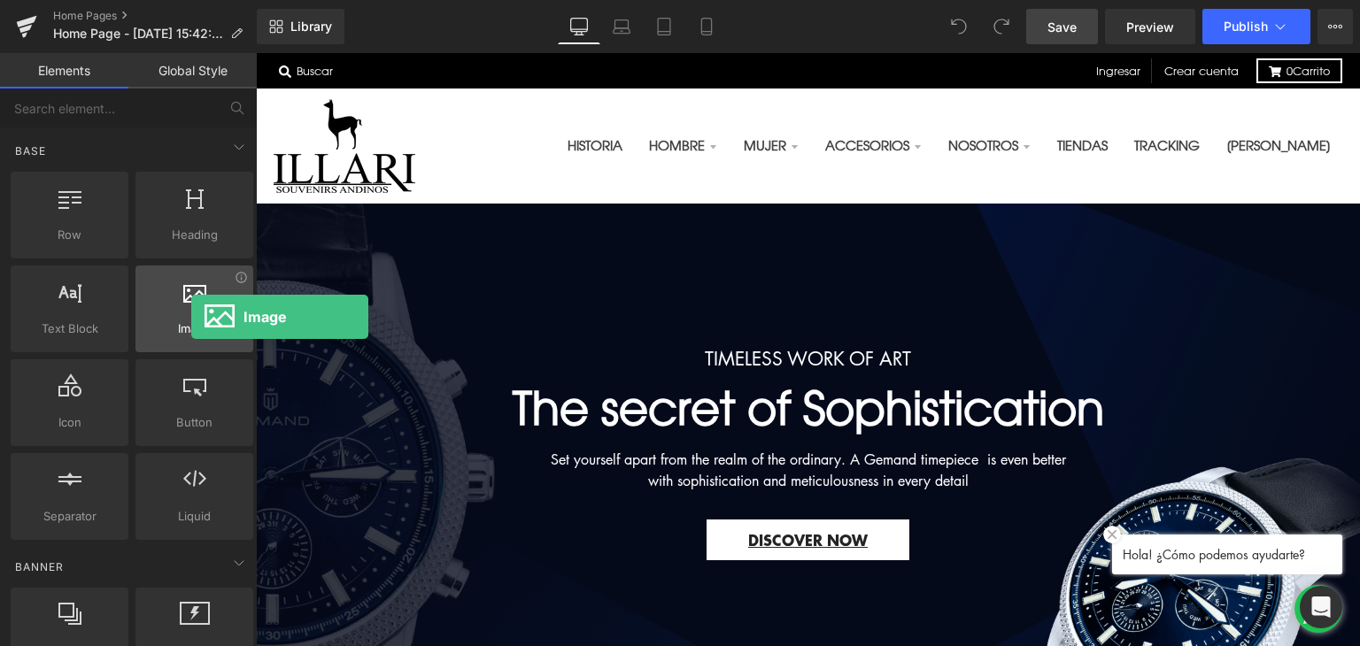
click at [191, 317] on div at bounding box center [194, 300] width 107 height 40
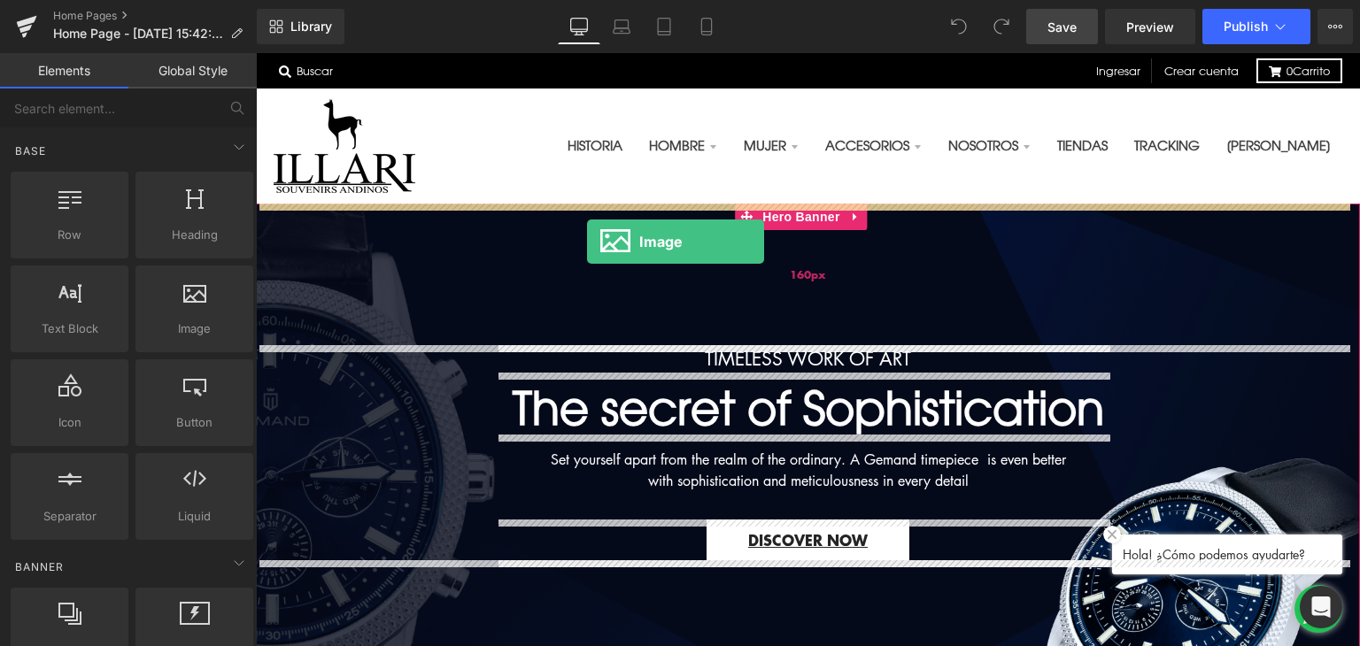
drag, startPoint x: 473, startPoint y: 360, endPoint x: 587, endPoint y: 242, distance: 164.7
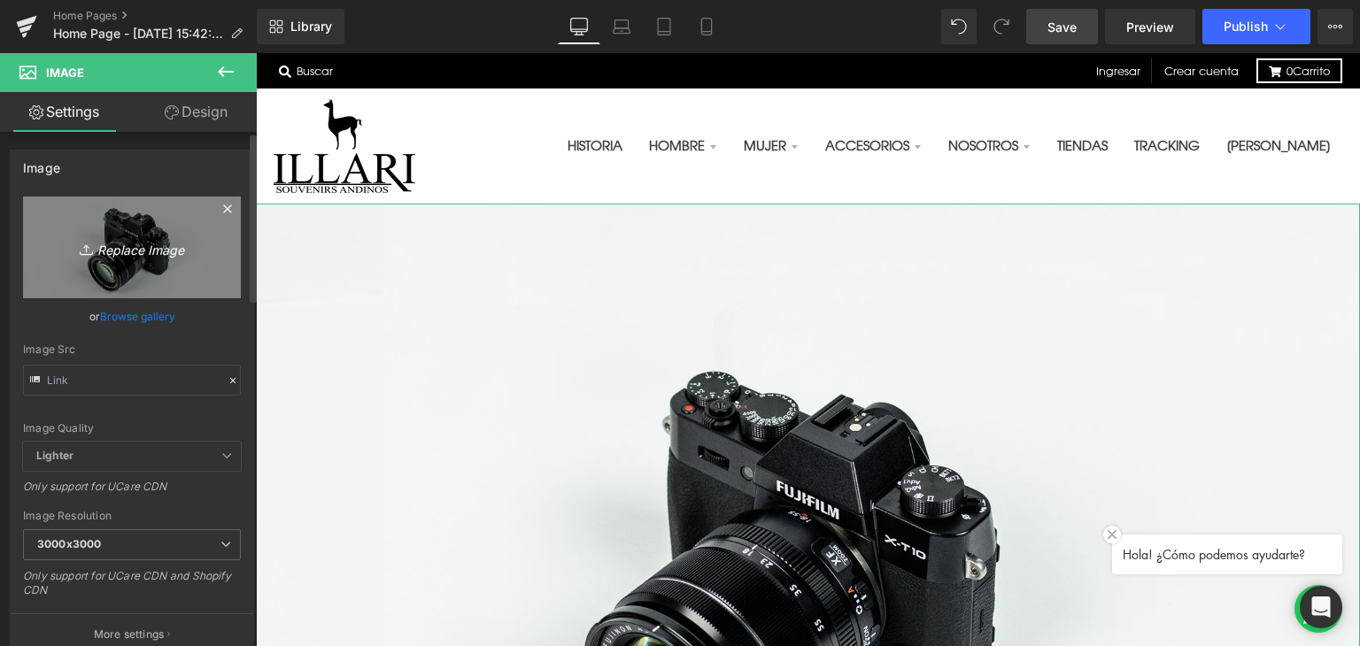
click at [143, 241] on icon "Replace Image" at bounding box center [132, 247] width 142 height 22
type input "C:\fakepath\banner logo watches_00-02.jpg"
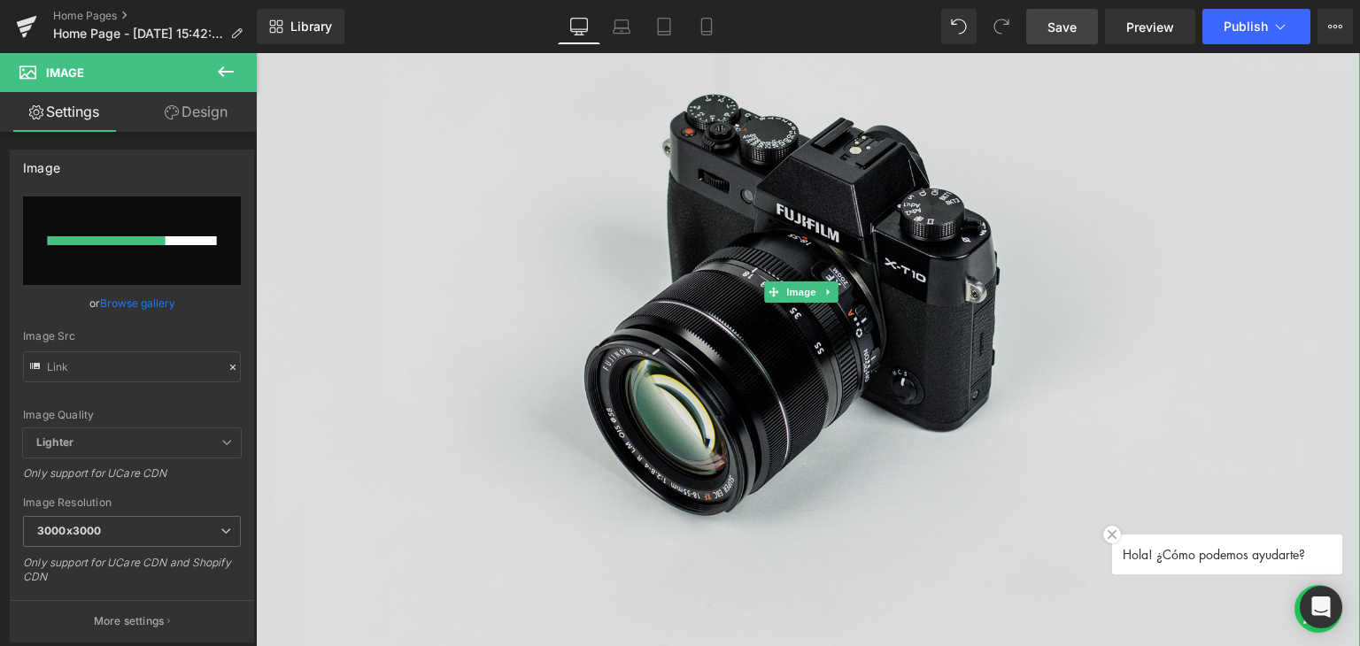
scroll to position [354, 0]
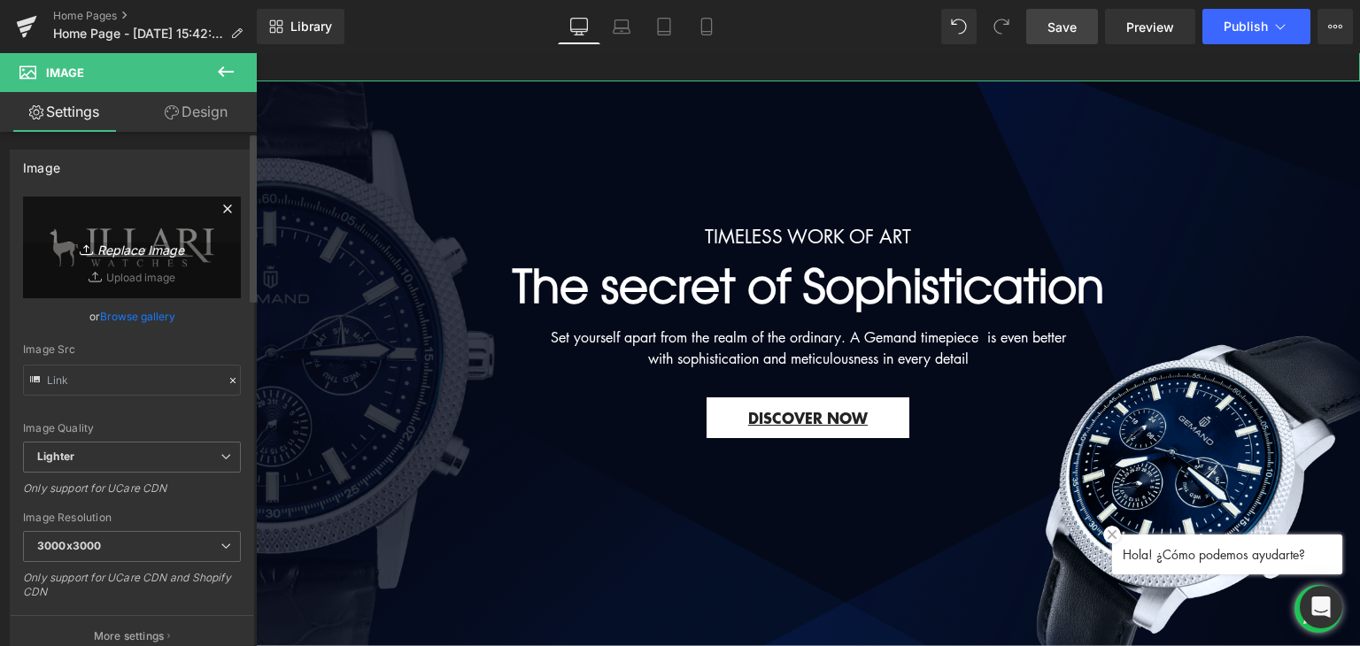
click at [80, 241] on icon at bounding box center [89, 250] width 18 height 18
type input "C:\fakepath\banner logo watches_00-02.jpg"
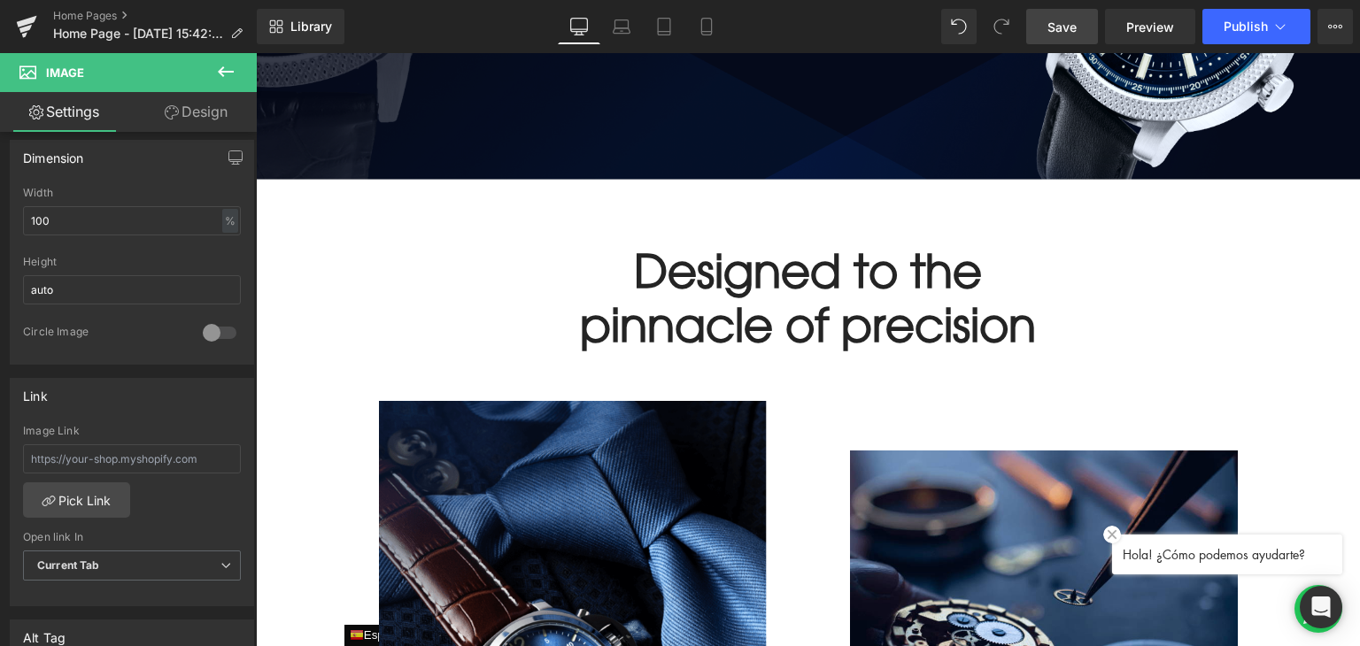
scroll to position [974, 0]
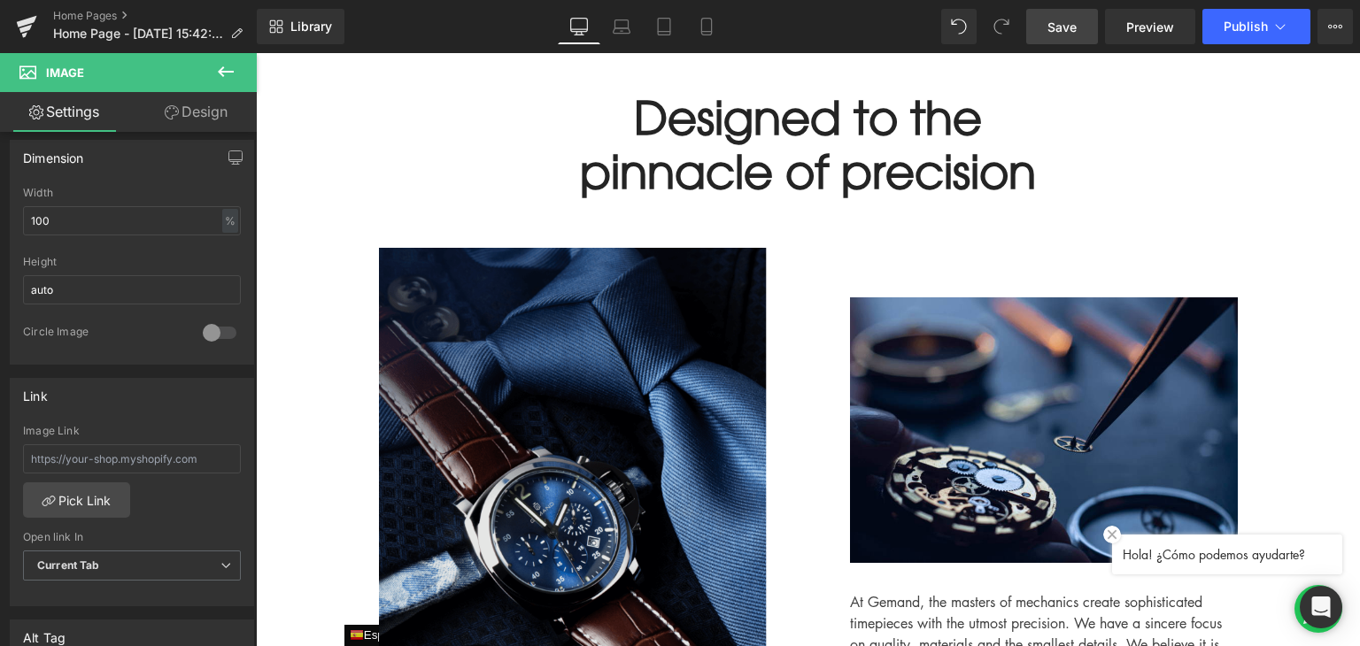
click at [536, 330] on img at bounding box center [587, 487] width 416 height 478
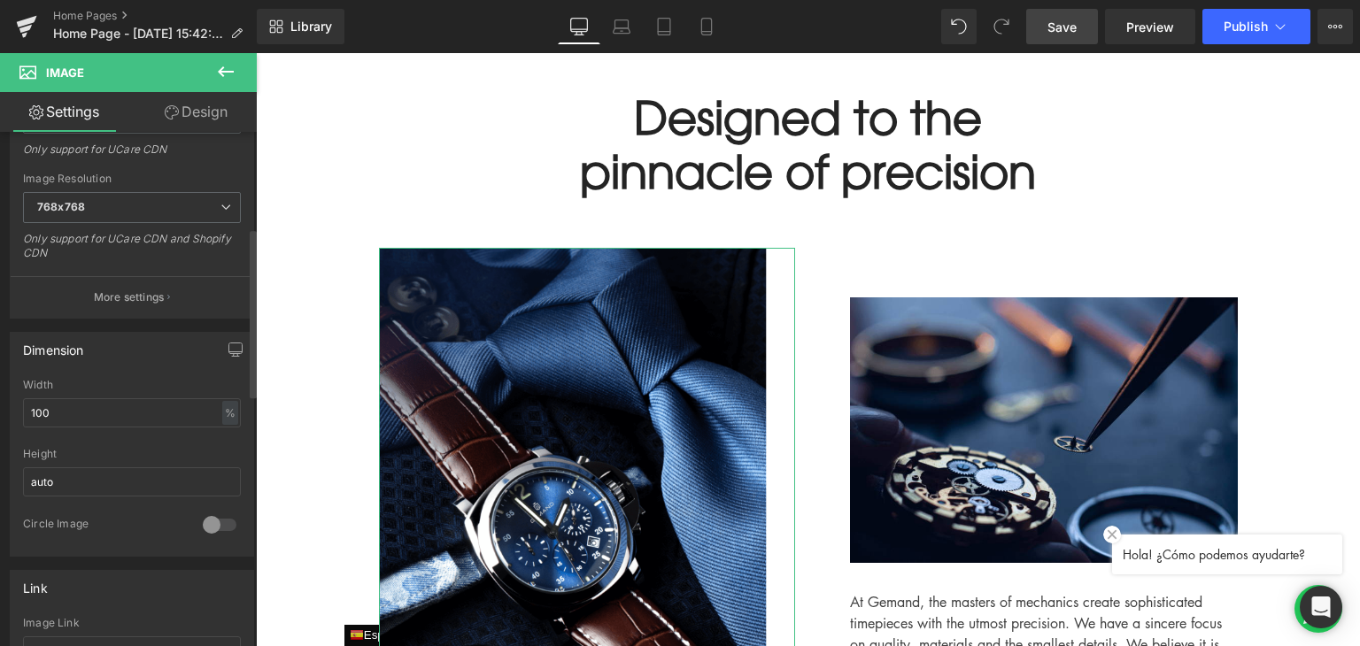
scroll to position [531, 0]
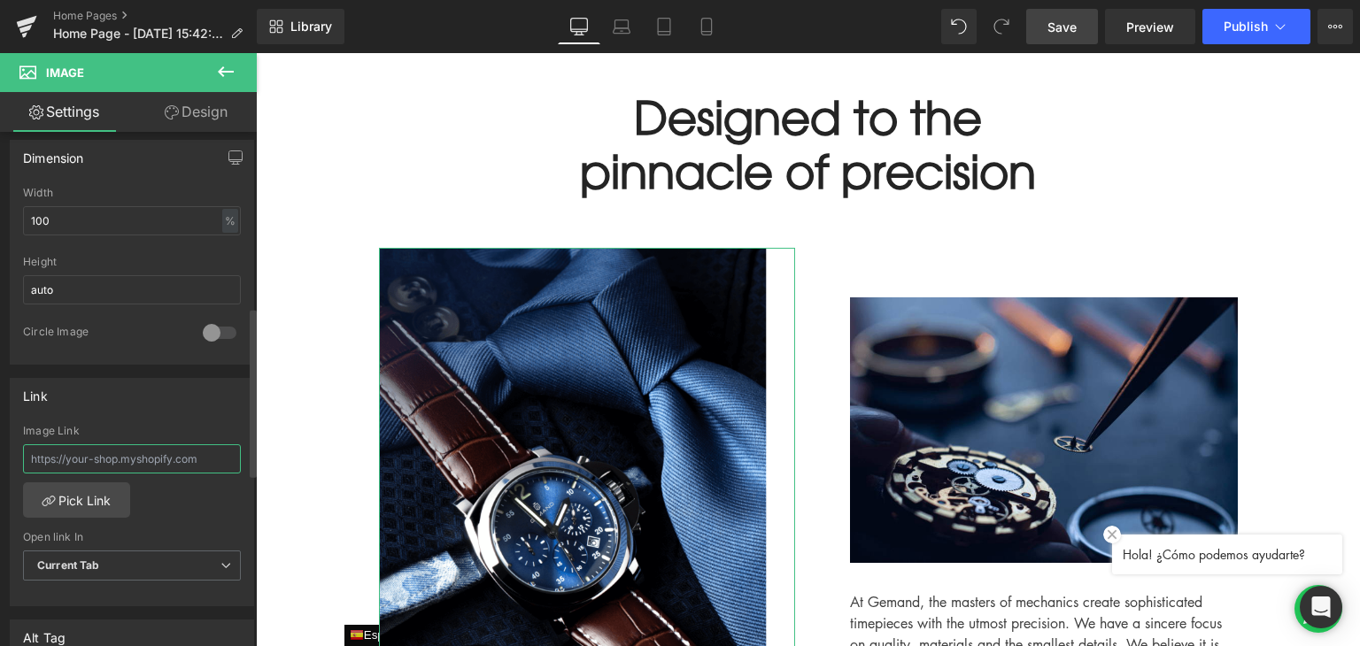
click at [124, 458] on input "text" at bounding box center [132, 458] width 218 height 29
